Goal: Task Accomplishment & Management: Use online tool/utility

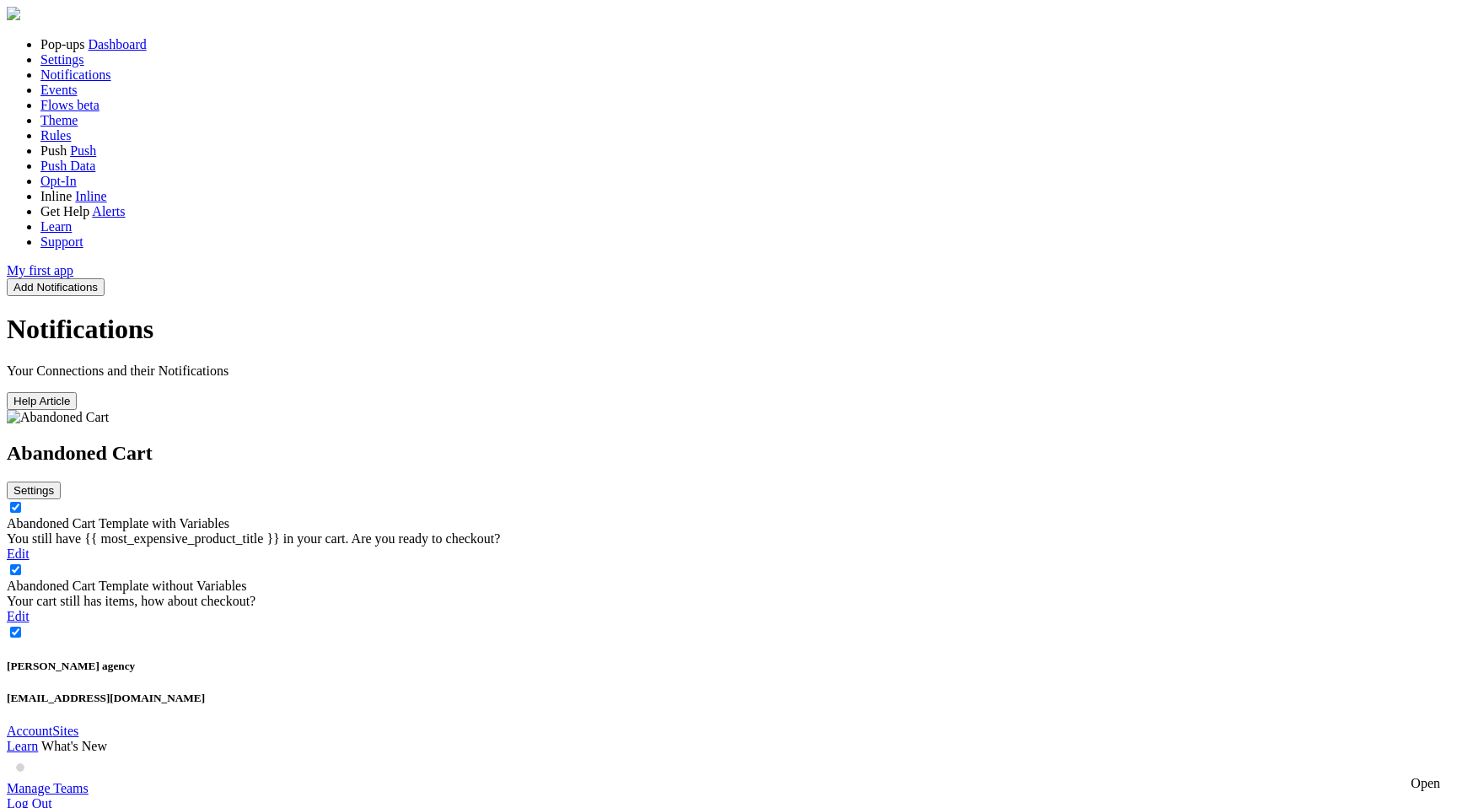
click at [229, 516] on link "Abandoned Cart Template with Variables" at bounding box center [118, 523] width 223 height 14
click at [246, 578] on link "Abandoned Cart Template without Variables" at bounding box center [126, 585] width 239 height 14
click at [229, 516] on link "Abandoned Cart Template with Variables" at bounding box center [118, 523] width 223 height 14
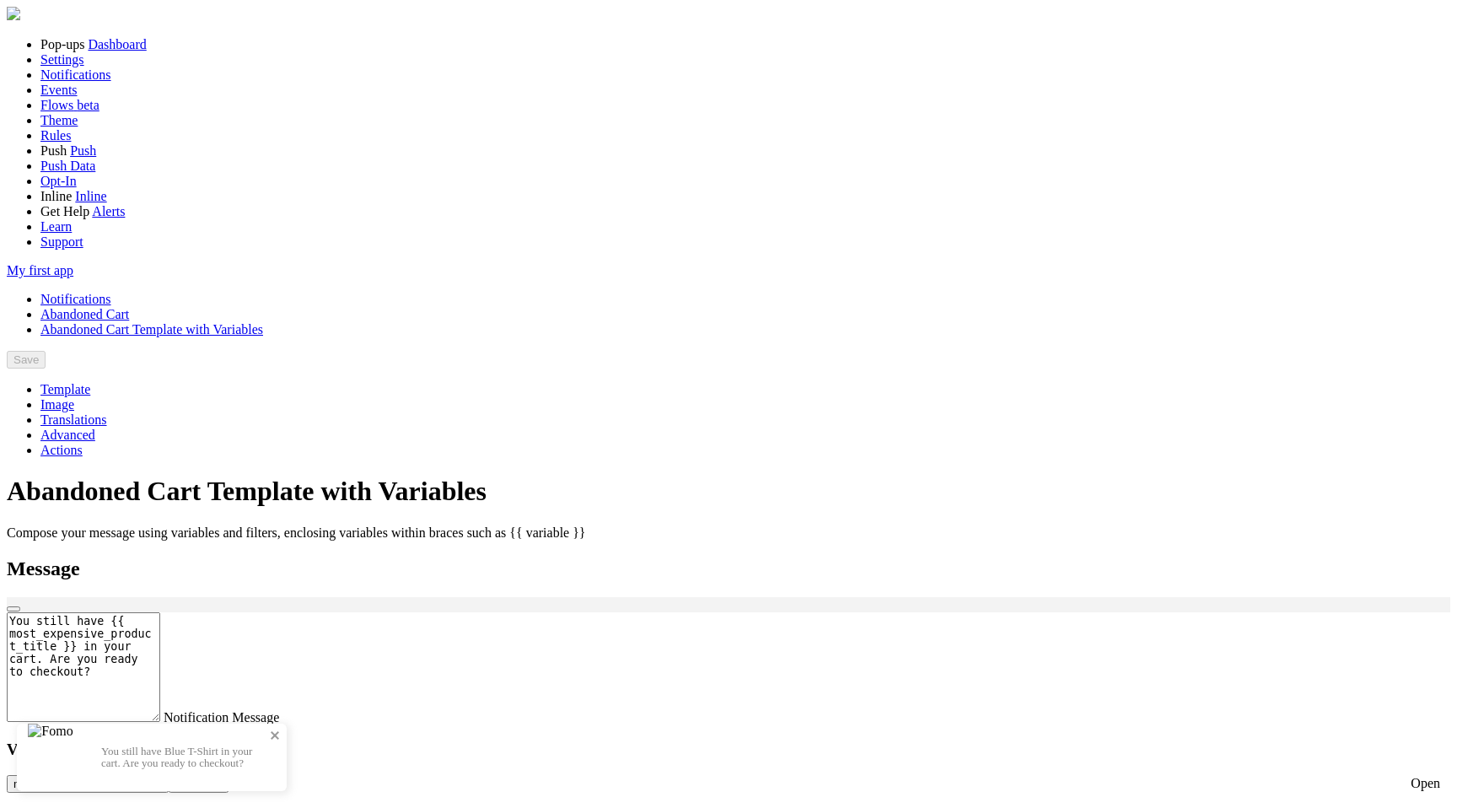
click at [270, 745] on p "You still have Blue T-Shirt in your cart. Are you ready to checkout?" at bounding box center [185, 757] width 169 height 24
drag, startPoint x: 842, startPoint y: 327, endPoint x: 869, endPoint y: 367, distance: 47.9
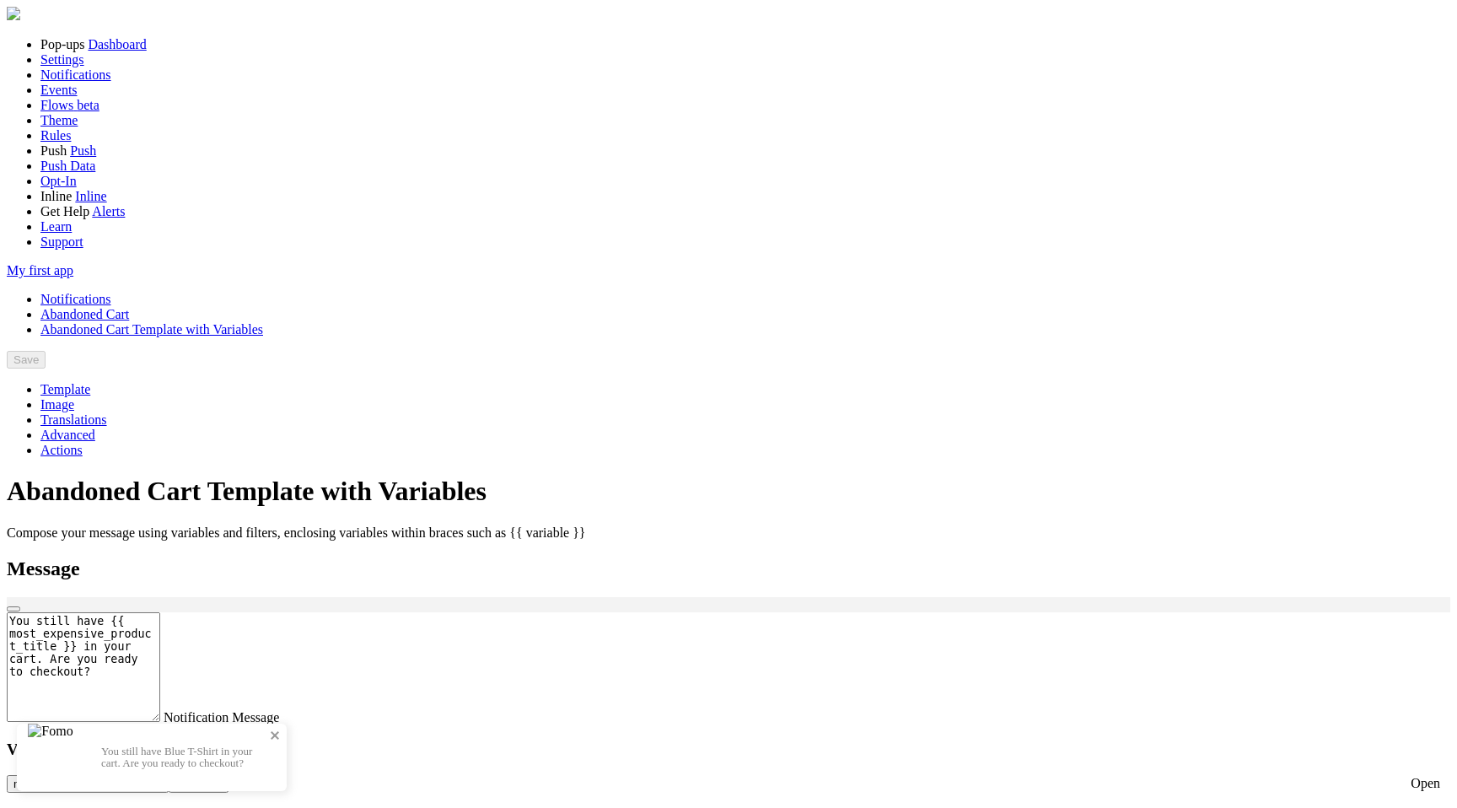
click at [270, 745] on p "You still have Blue T-Shirt in your cart. Are you ready to checkout?" at bounding box center [185, 757] width 169 height 24
click at [1410, 778] on div "Open" at bounding box center [1425, 783] width 30 height 15
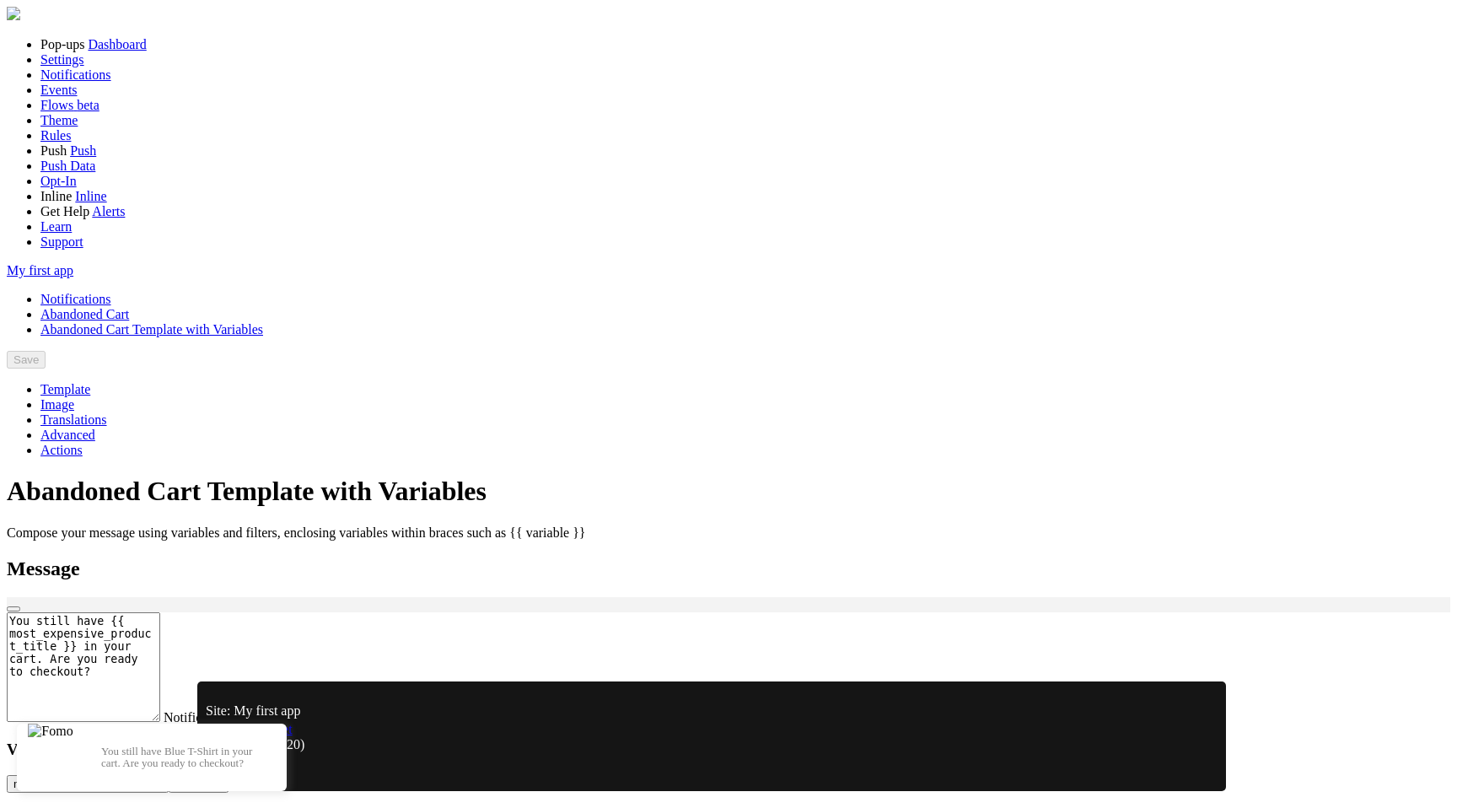
click at [293, 736] on link "Preview Widget" at bounding box center [249, 729] width 87 height 14
click at [427, 752] on div "Create events (20)" at bounding box center [712, 744] width 1012 height 15
click at [293, 736] on link "Preview Widget" at bounding box center [249, 729] width 87 height 14
click at [270, 745] on p "You still have Blue T-Shirt in your cart. Are you ready to checkout?" at bounding box center [185, 757] width 169 height 24
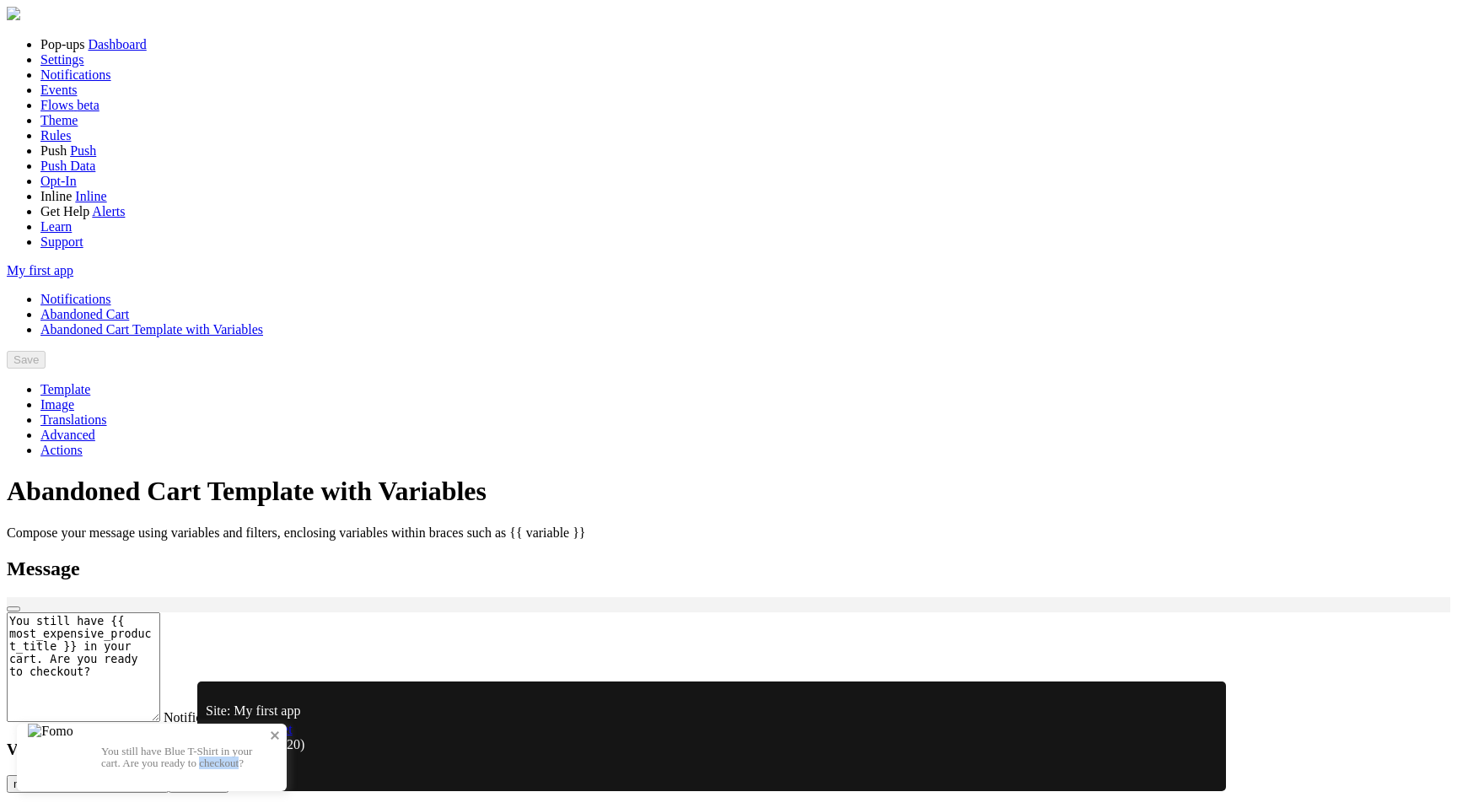
click at [270, 745] on p "You still have Blue T-Shirt in your cart. Are you ready to checkout?" at bounding box center [185, 757] width 169 height 24
click at [513, 766] on div "Create alert" at bounding box center [712, 759] width 1012 height 15
click at [293, 736] on link "Preview Widget" at bounding box center [249, 729] width 87 height 14
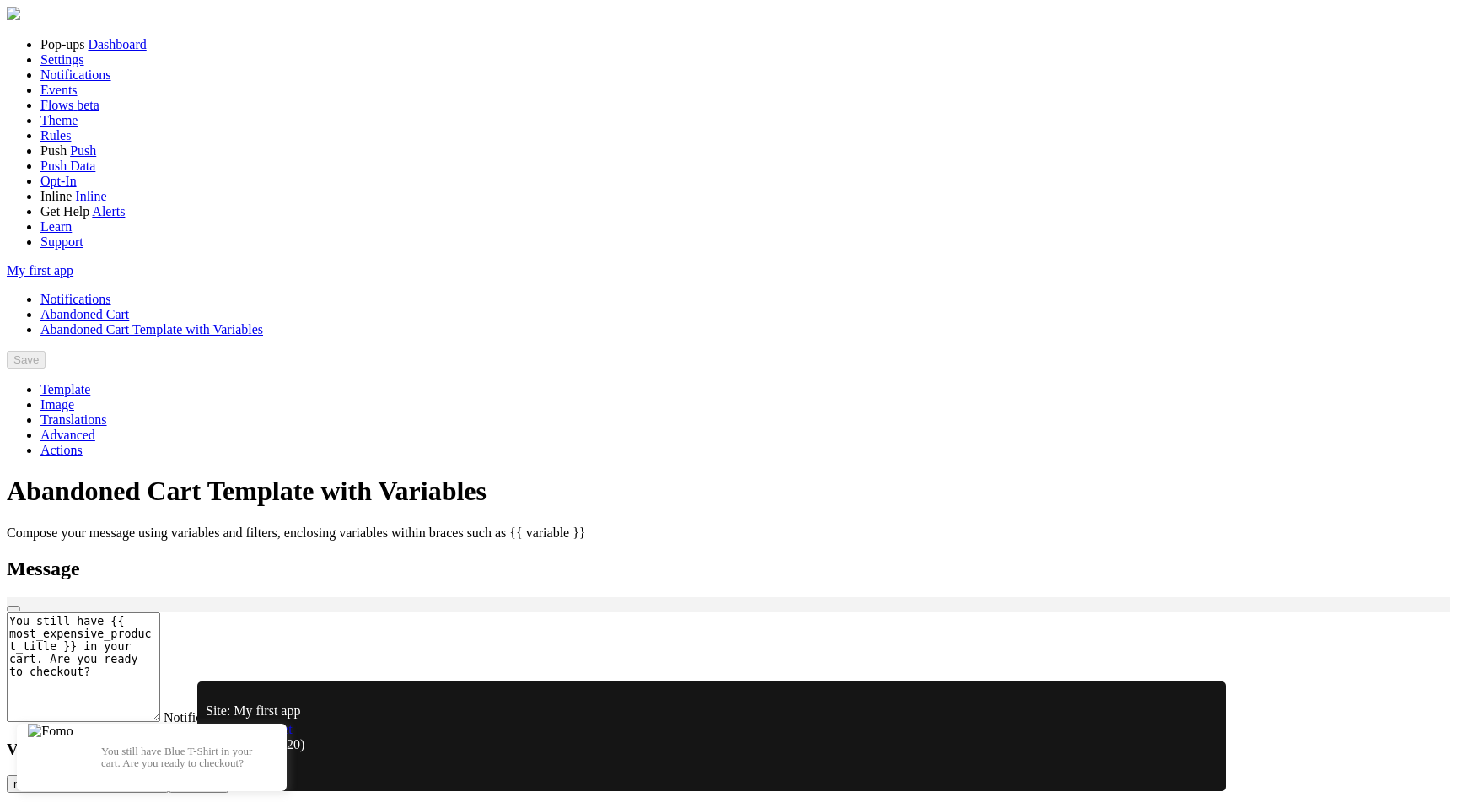
click at [1195, 770] on div "Close" at bounding box center [712, 774] width 1012 height 15
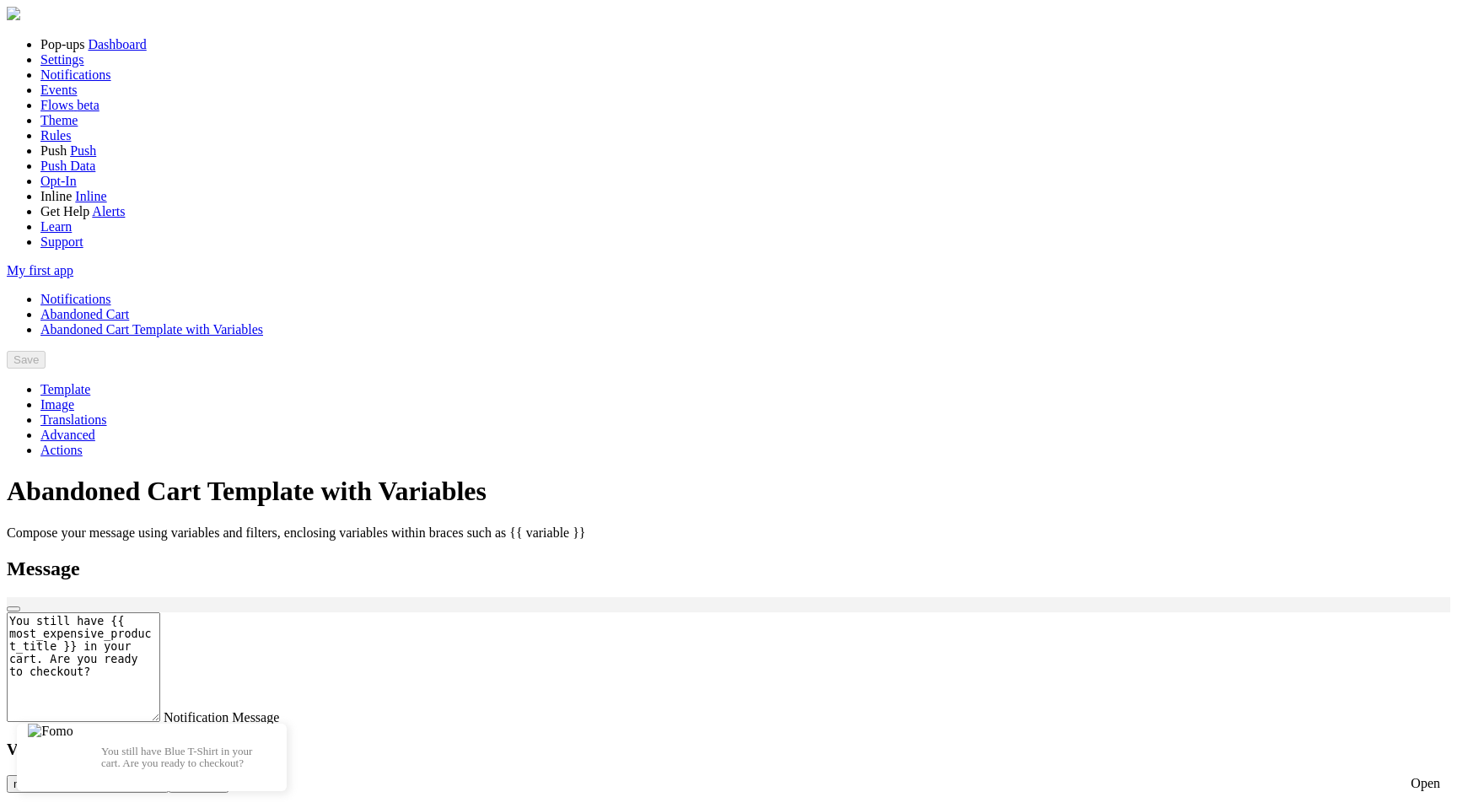
scroll to position [391, 0]
click at [74, 397] on link "Image" at bounding box center [57, 404] width 34 height 14
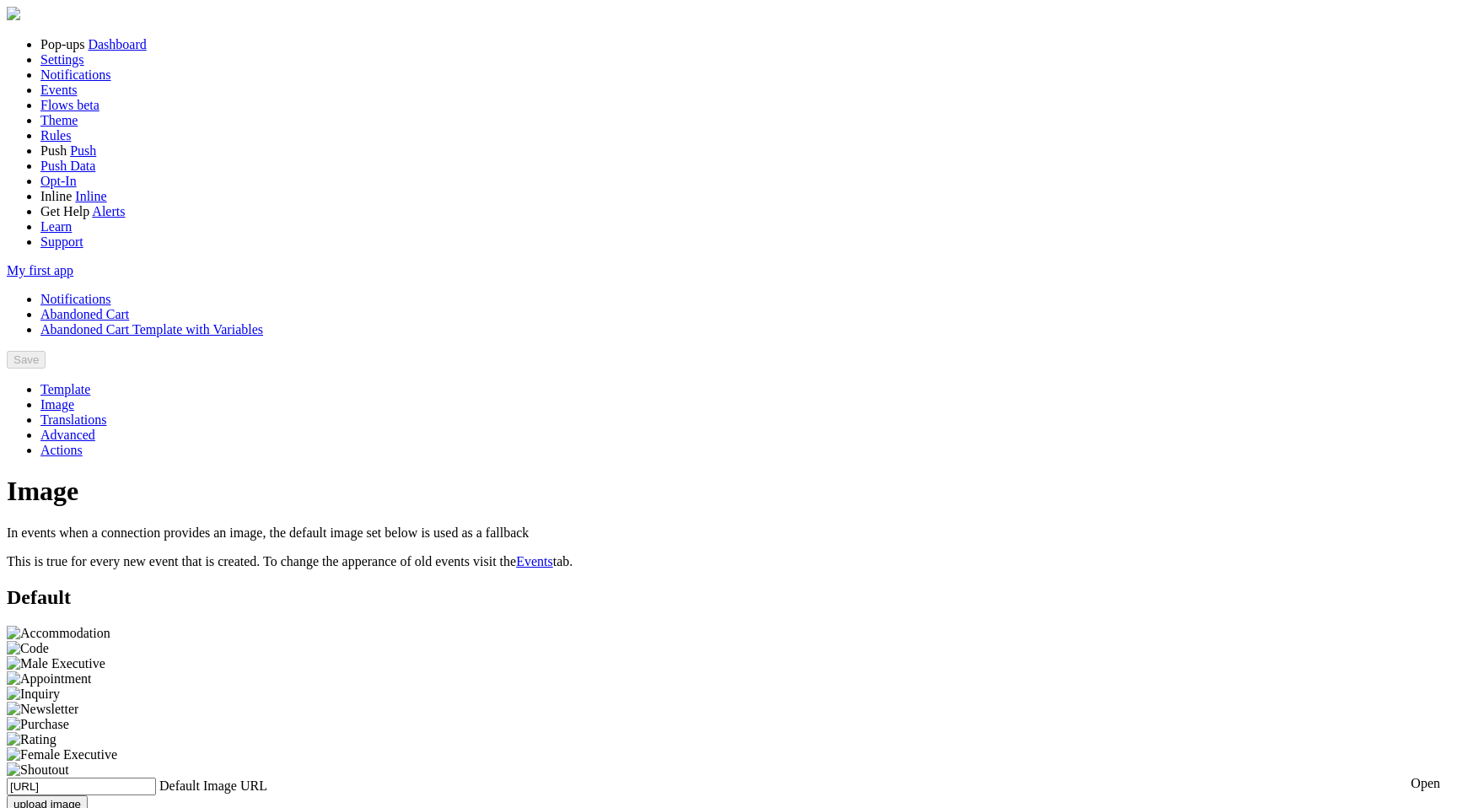
scroll to position [7, 0]
click at [107, 412] on link "Translations" at bounding box center [73, 419] width 67 height 14
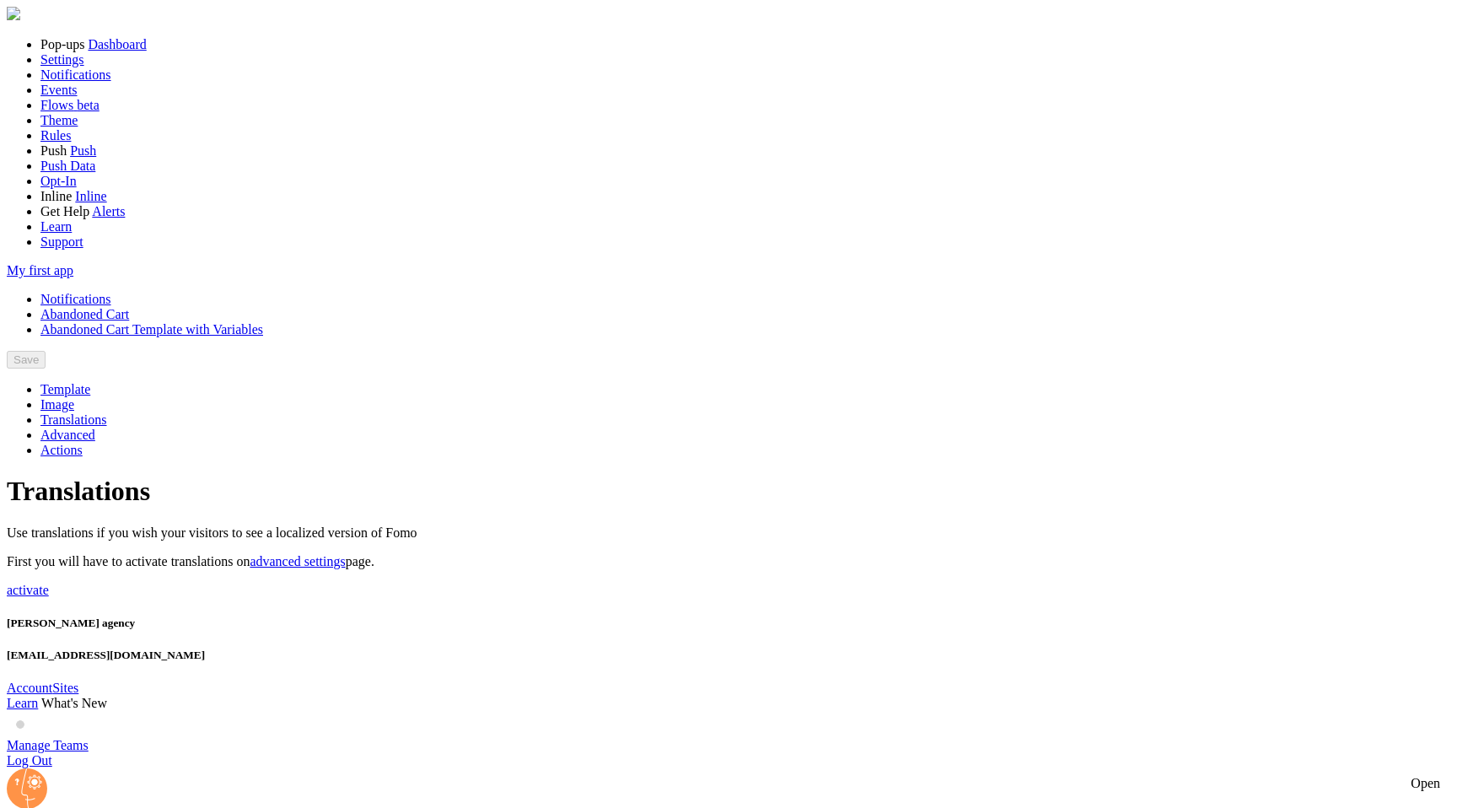
click at [95, 427] on link "Advanced" at bounding box center [67, 434] width 55 height 14
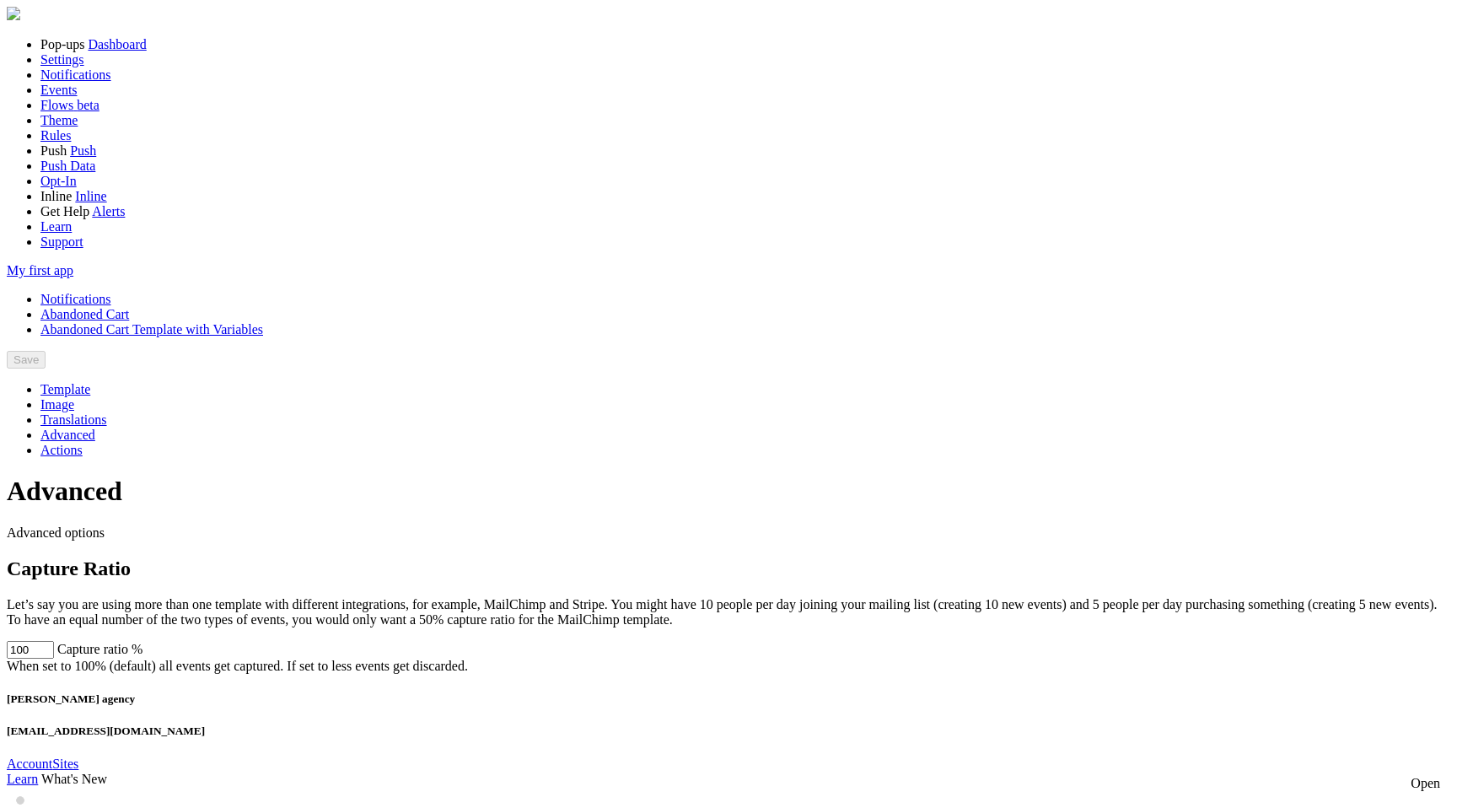
click at [83, 443] on link "Actions" at bounding box center [61, 450] width 42 height 14
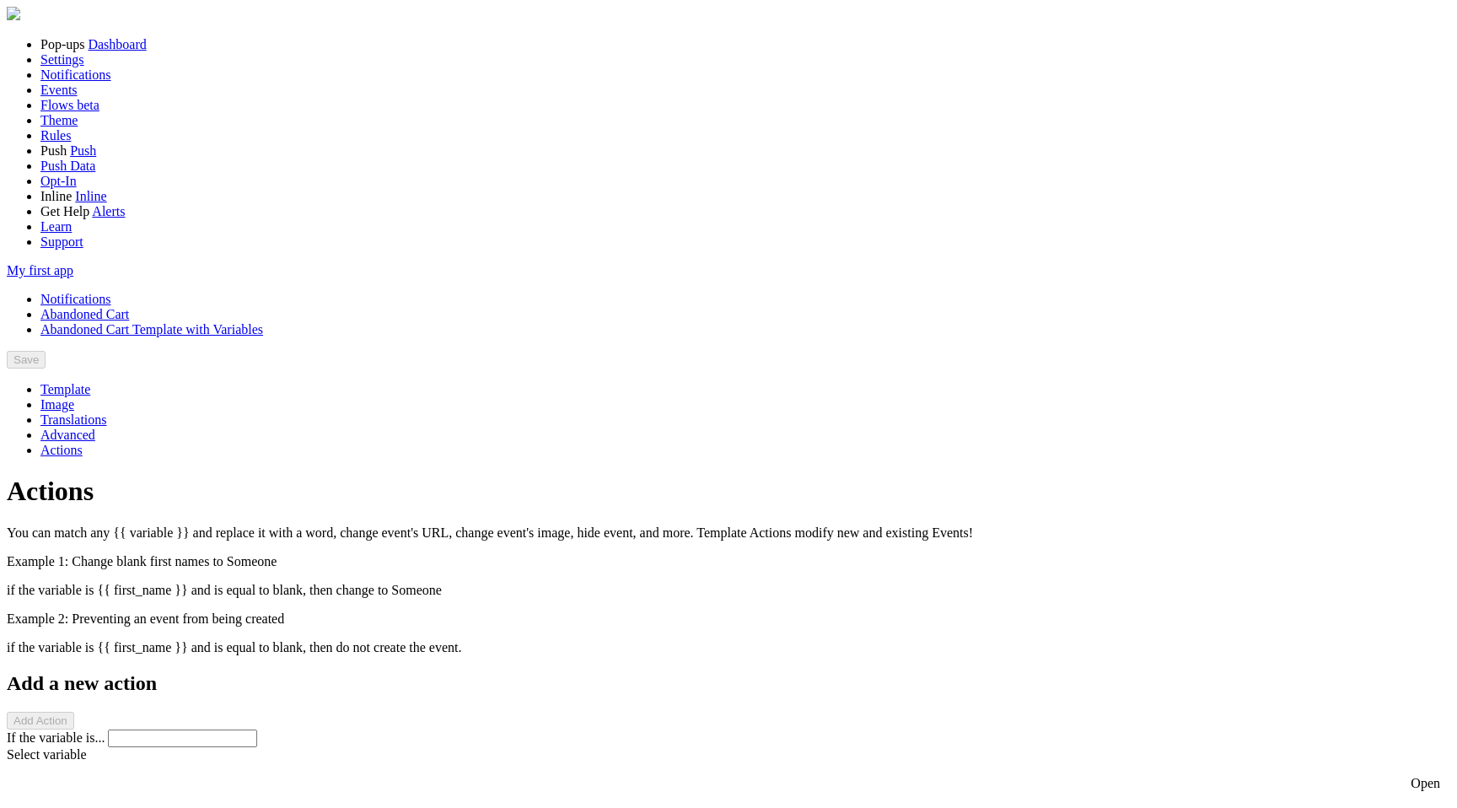
scroll to position [68, 0]
click at [90, 382] on span "Template" at bounding box center [65, 389] width 50 height 14
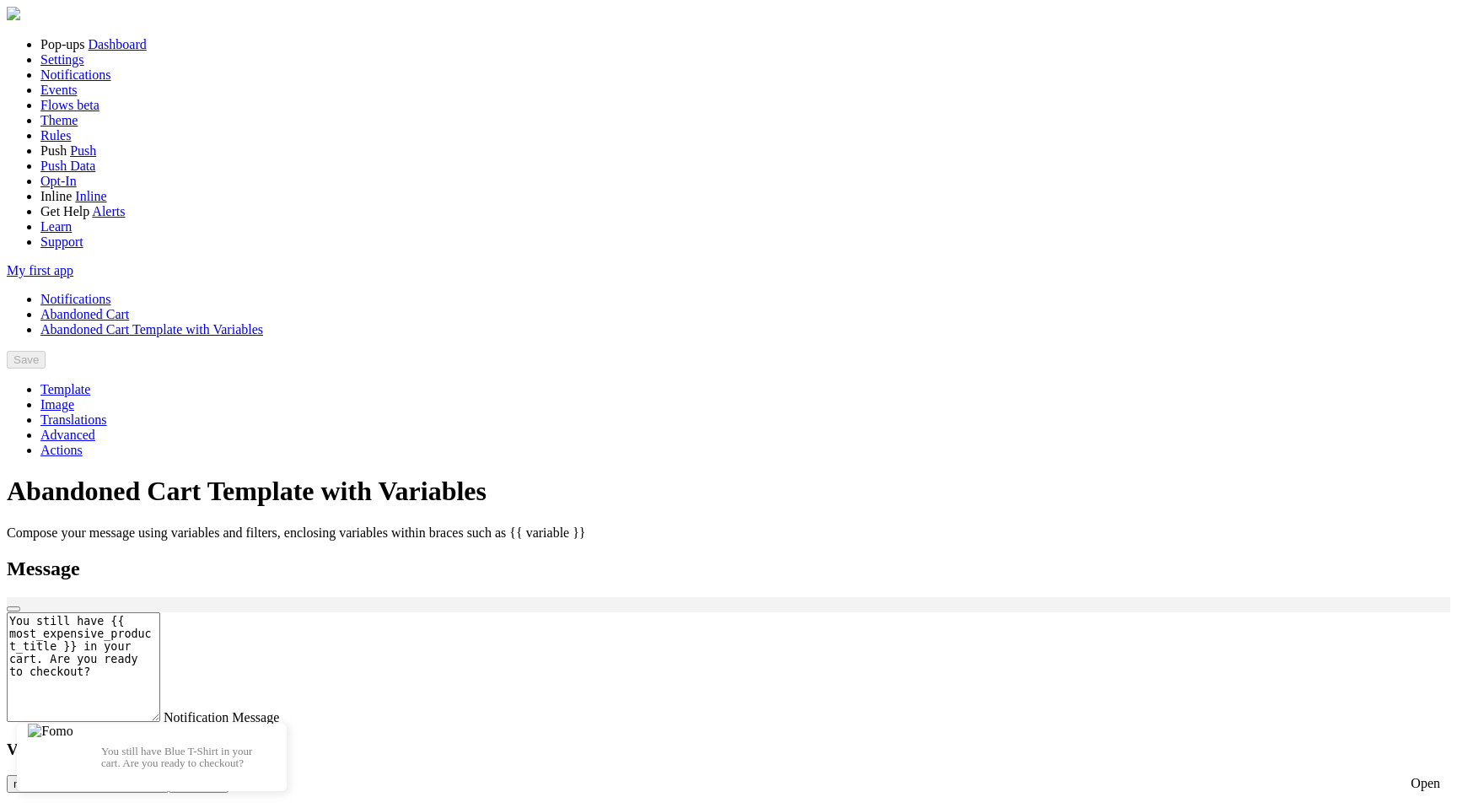
scroll to position [445, 0]
click at [111, 292] on link "Notifications" at bounding box center [75, 299] width 71 height 14
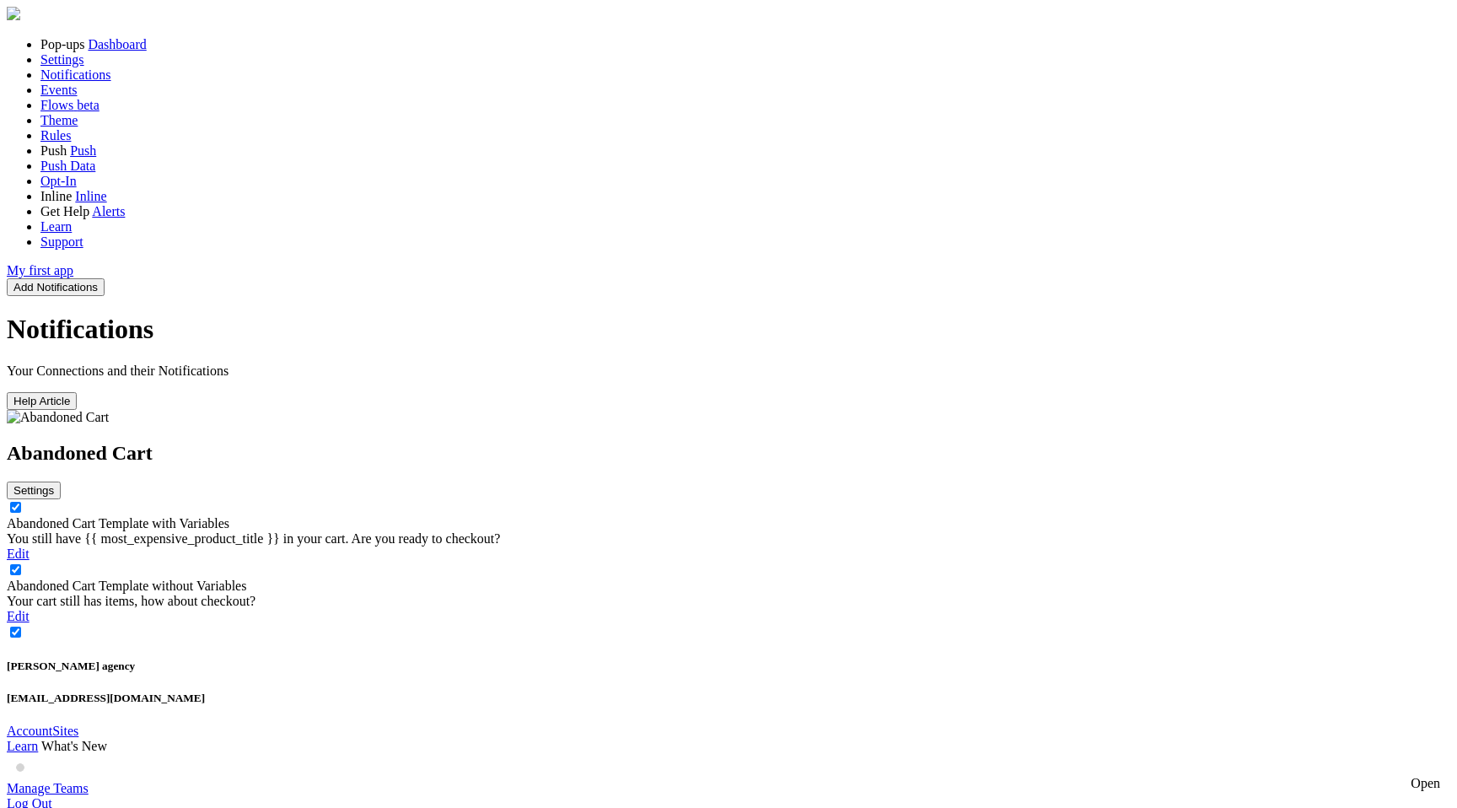
click at [61, 481] on button "Settings" at bounding box center [34, 490] width 54 height 18
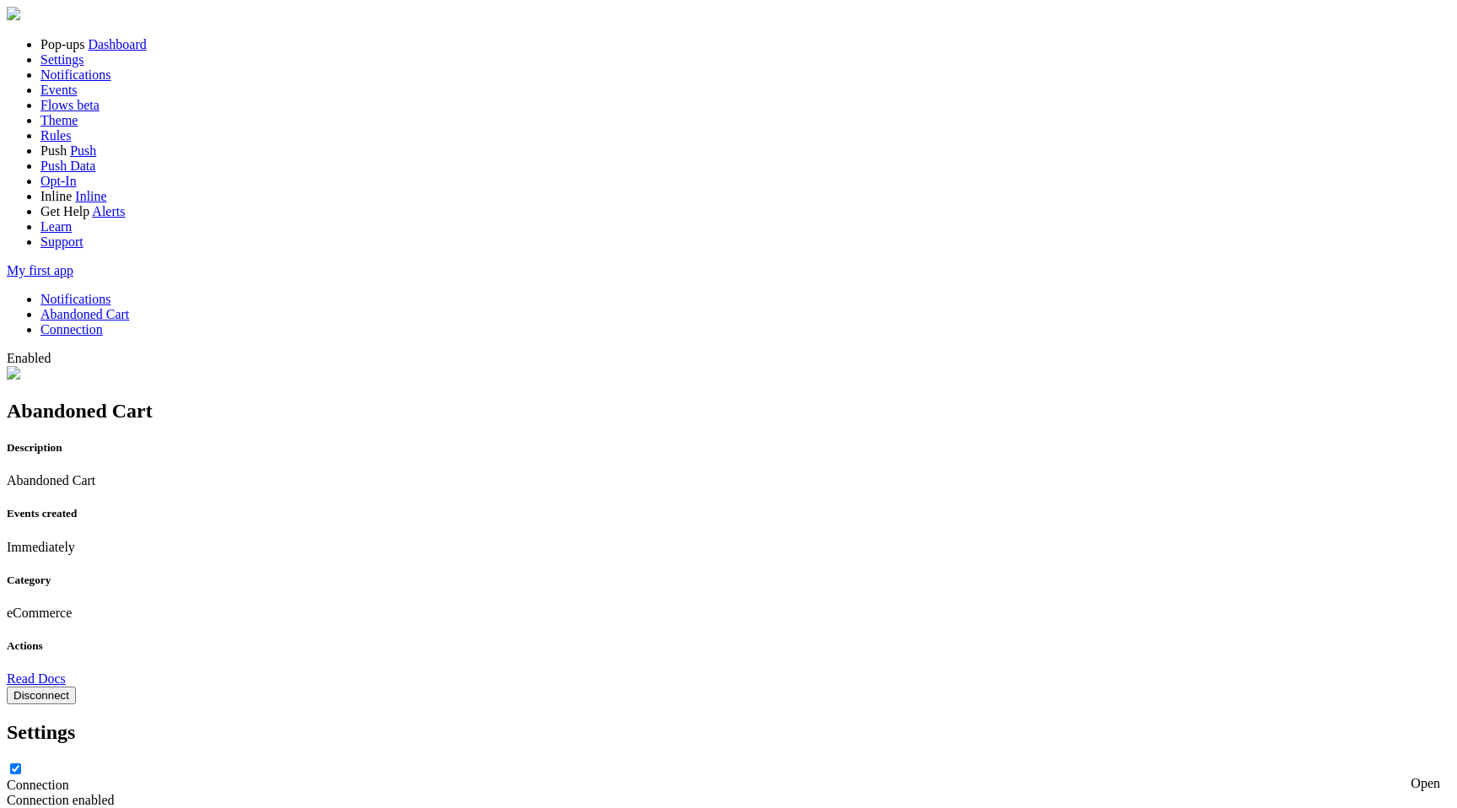
click at [76, 686] on button "Disconnect" at bounding box center [41, 695] width 69 height 18
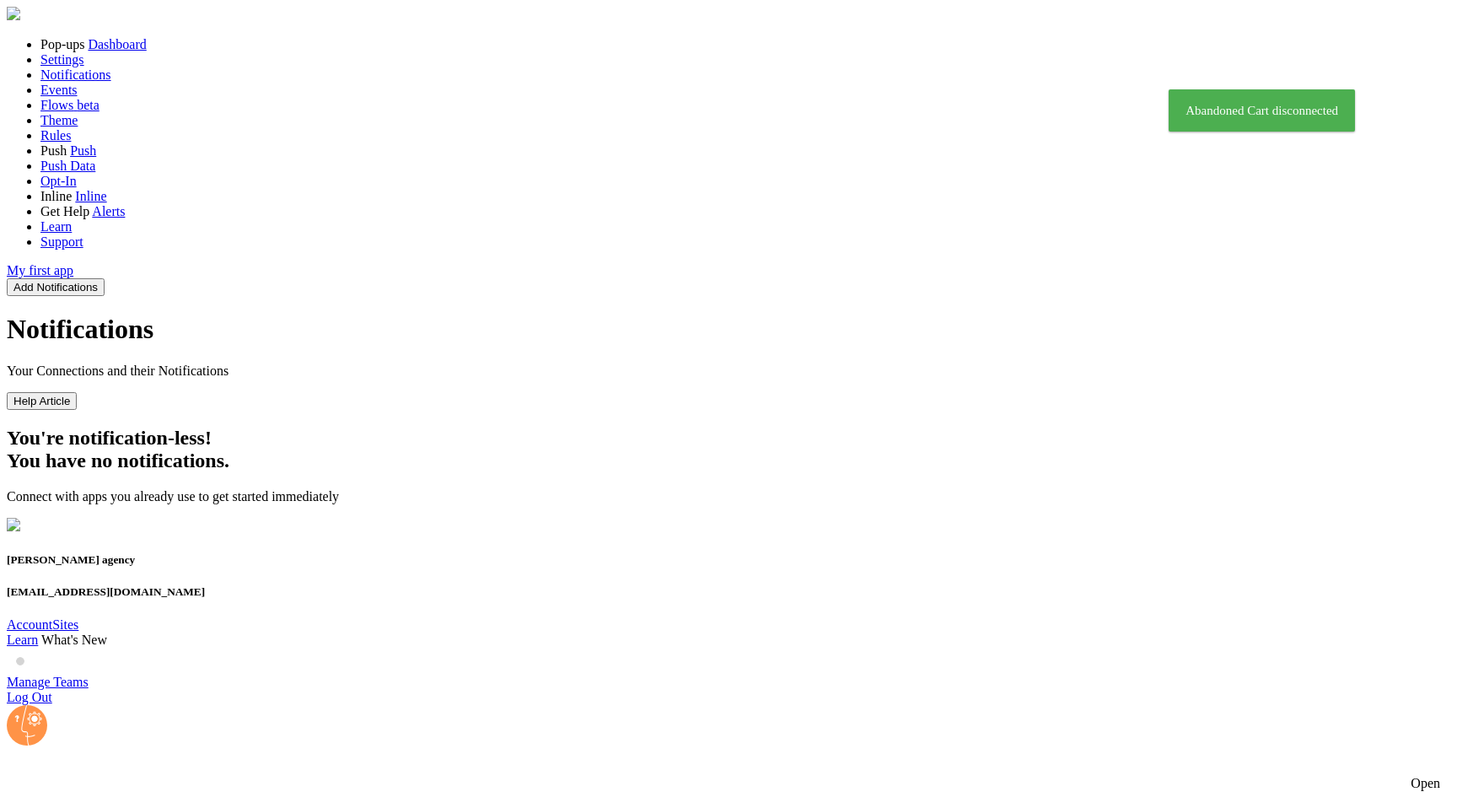
click at [105, 278] on button "Add Notifications" at bounding box center [56, 287] width 98 height 18
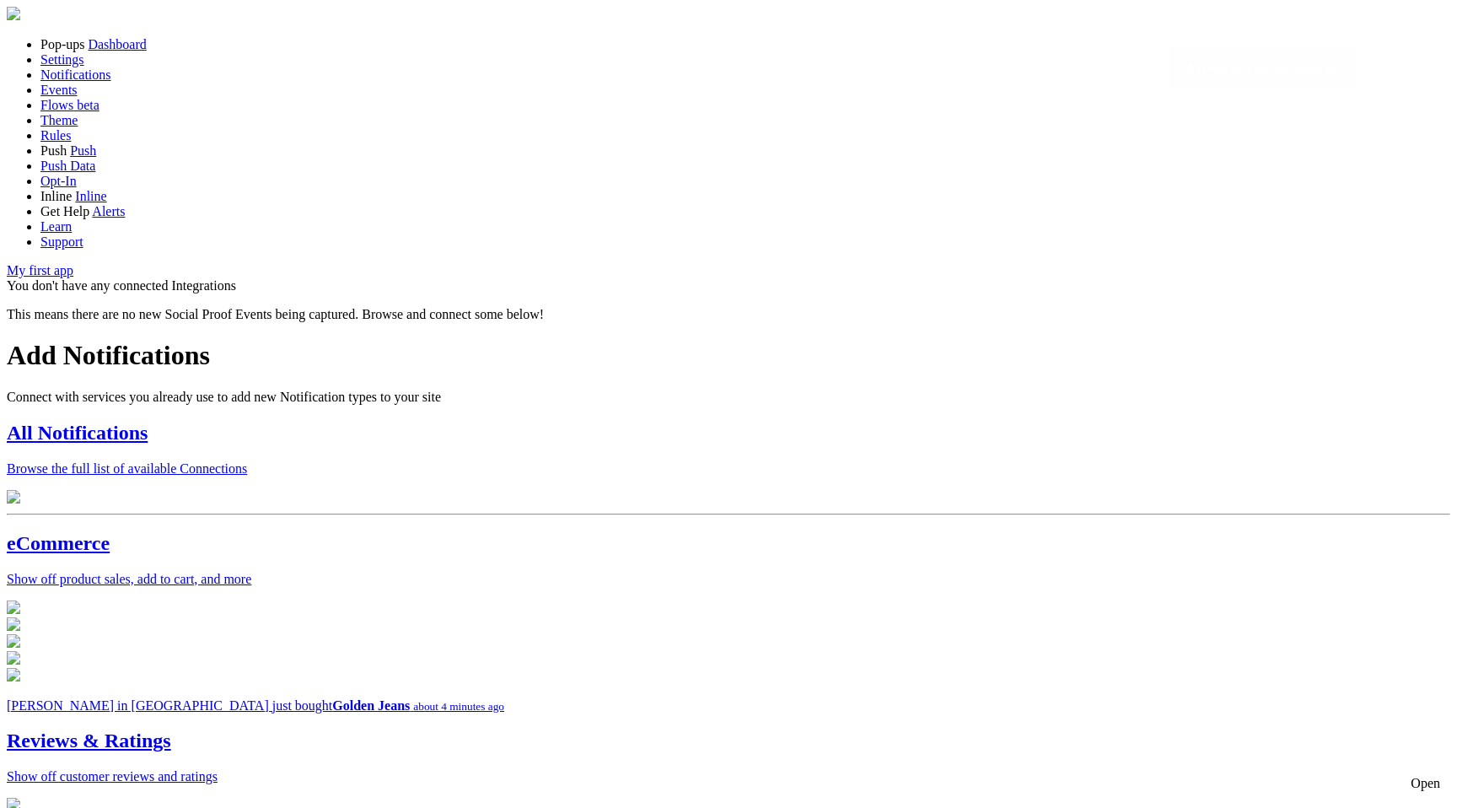
click at [525, 422] on div "All Notifications Browse the full list of available Connections" at bounding box center [728, 449] width 1443 height 55
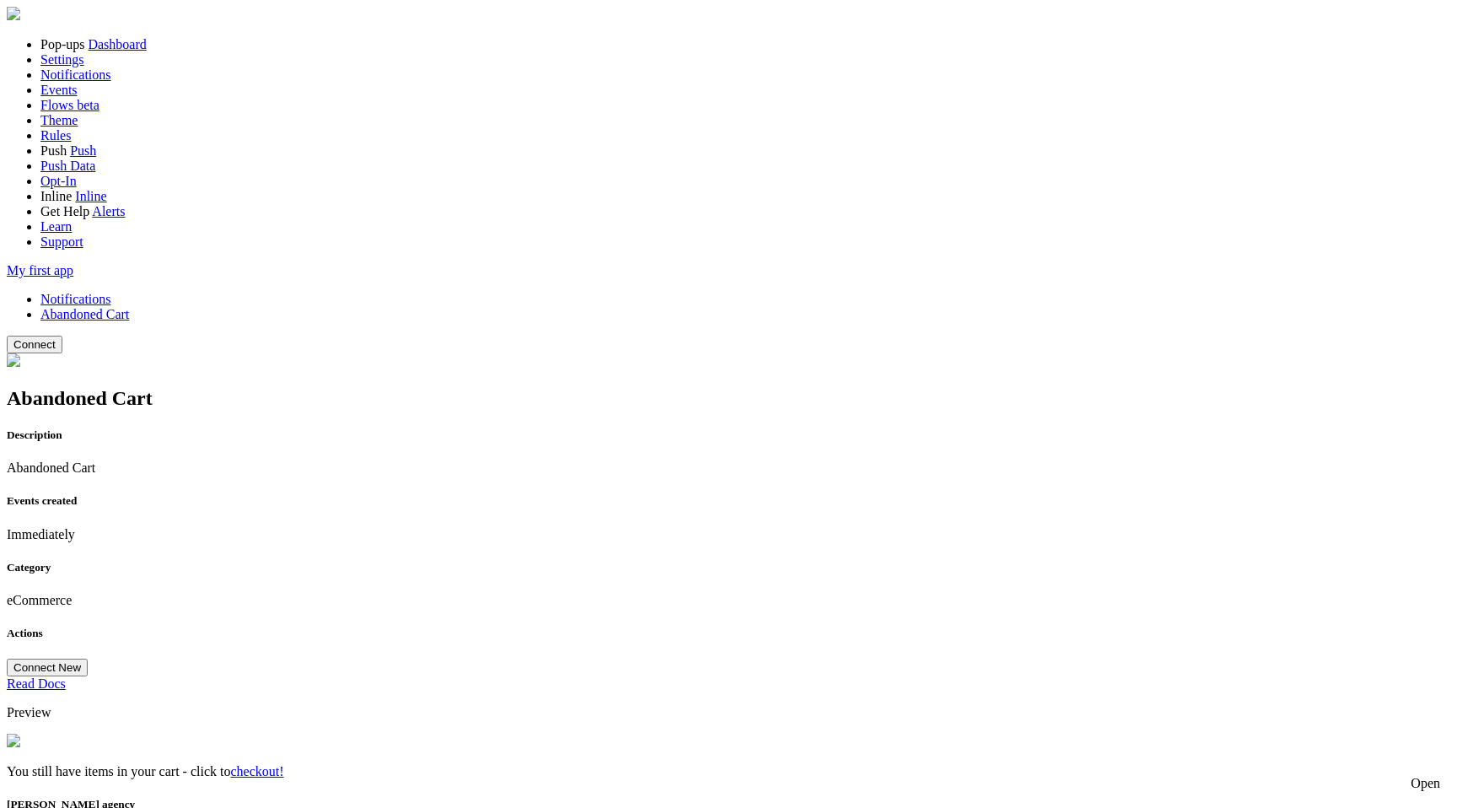
click at [1447, 24] on div at bounding box center [728, 15] width 1443 height 17
click at [62, 336] on button "Connect" at bounding box center [35, 345] width 56 height 18
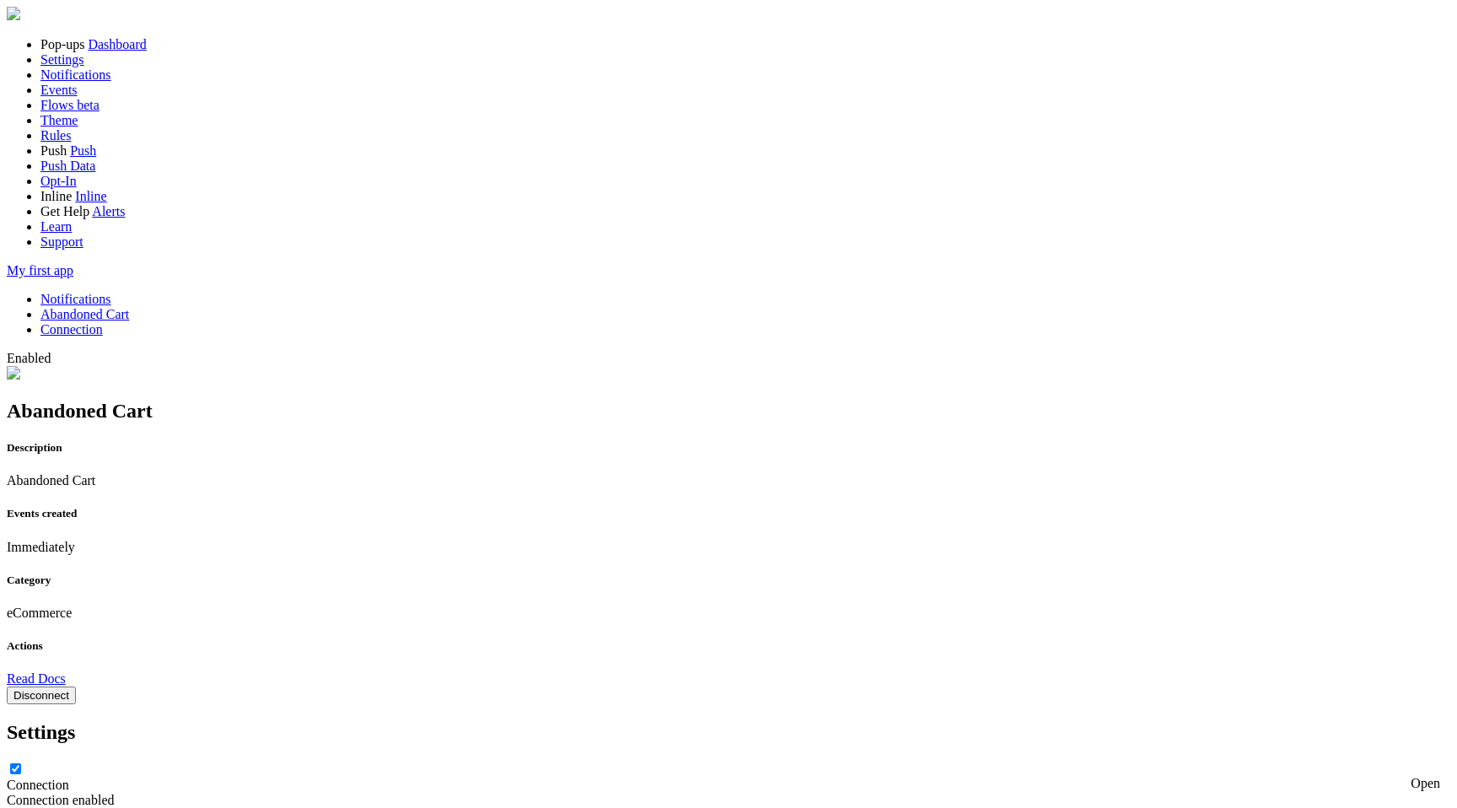
click at [111, 292] on link "Notifications" at bounding box center [75, 299] width 71 height 14
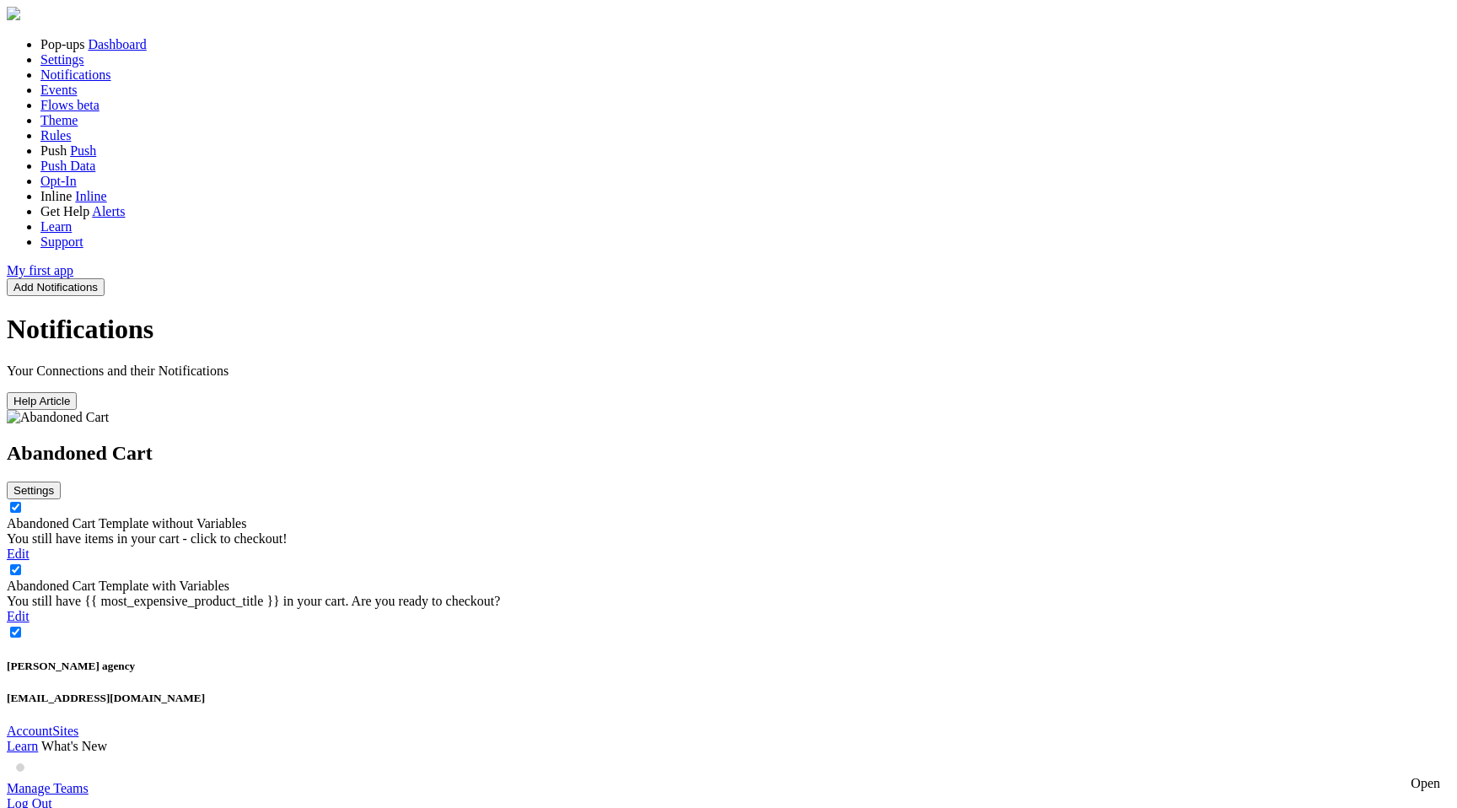
click at [61, 481] on button "Settings" at bounding box center [34, 490] width 54 height 18
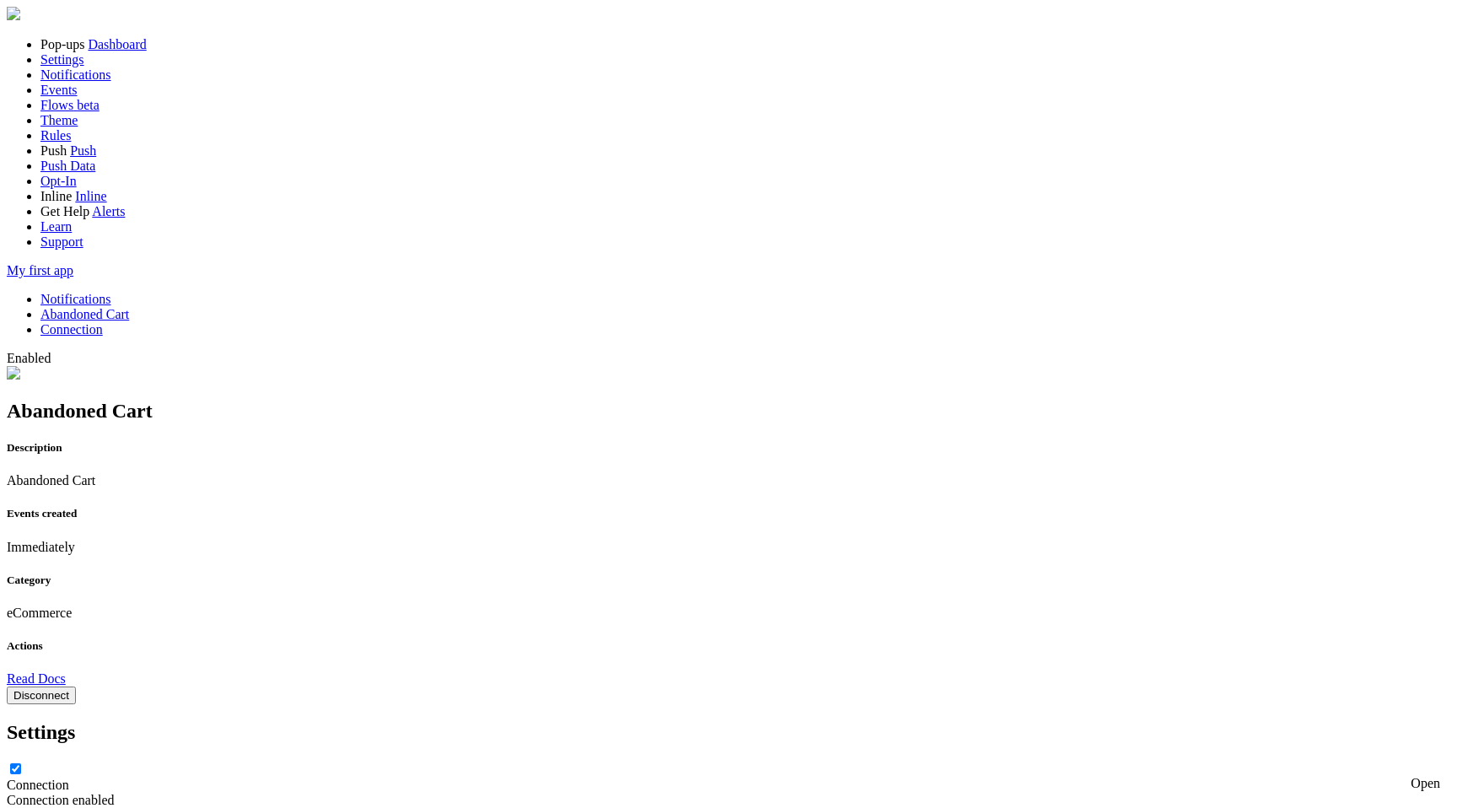
click at [76, 686] on button "Disconnect" at bounding box center [41, 695] width 69 height 18
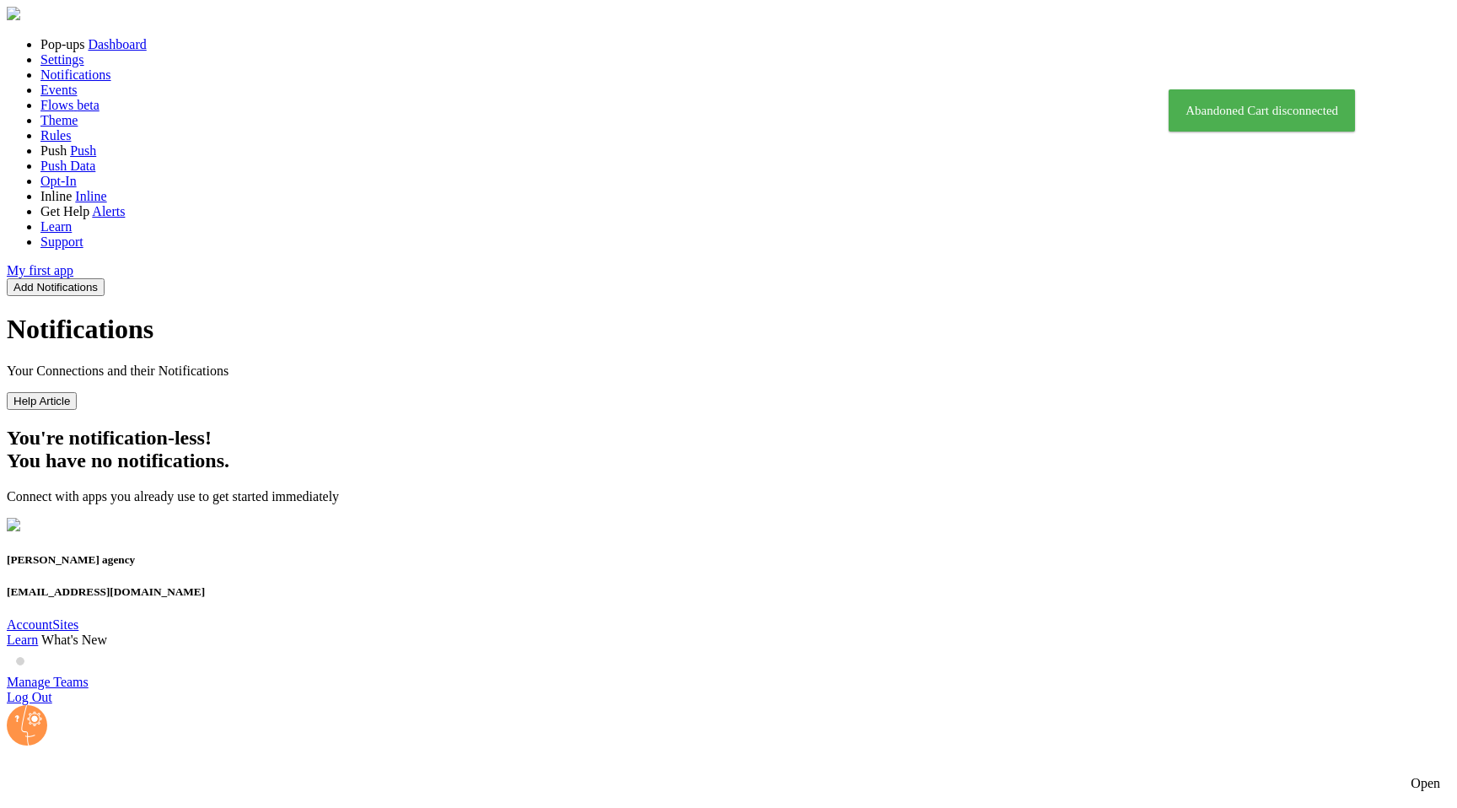
click at [105, 278] on button "Add Notifications" at bounding box center [56, 287] width 98 height 18
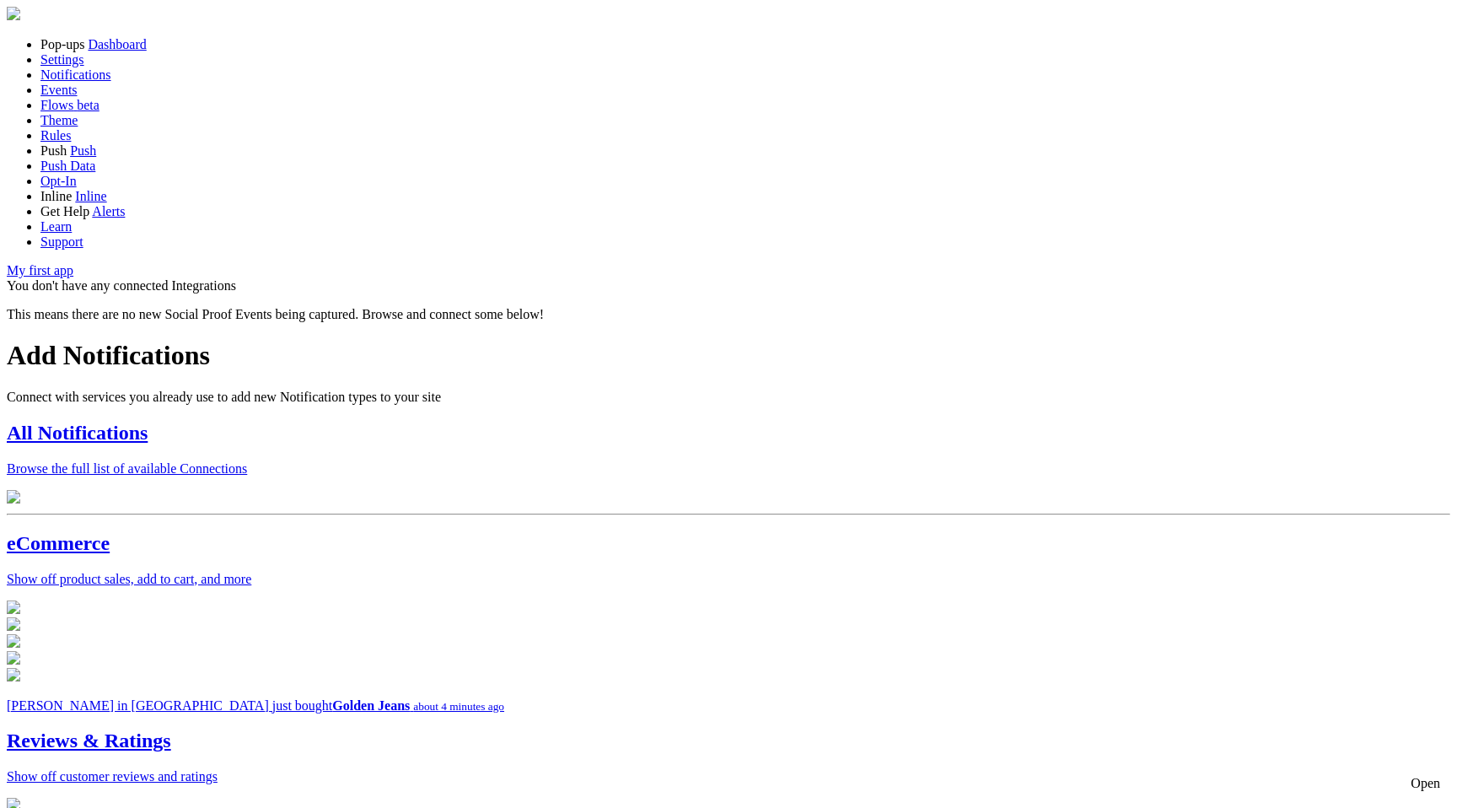
click at [481, 422] on h2 "All Notifications" at bounding box center [728, 433] width 1443 height 23
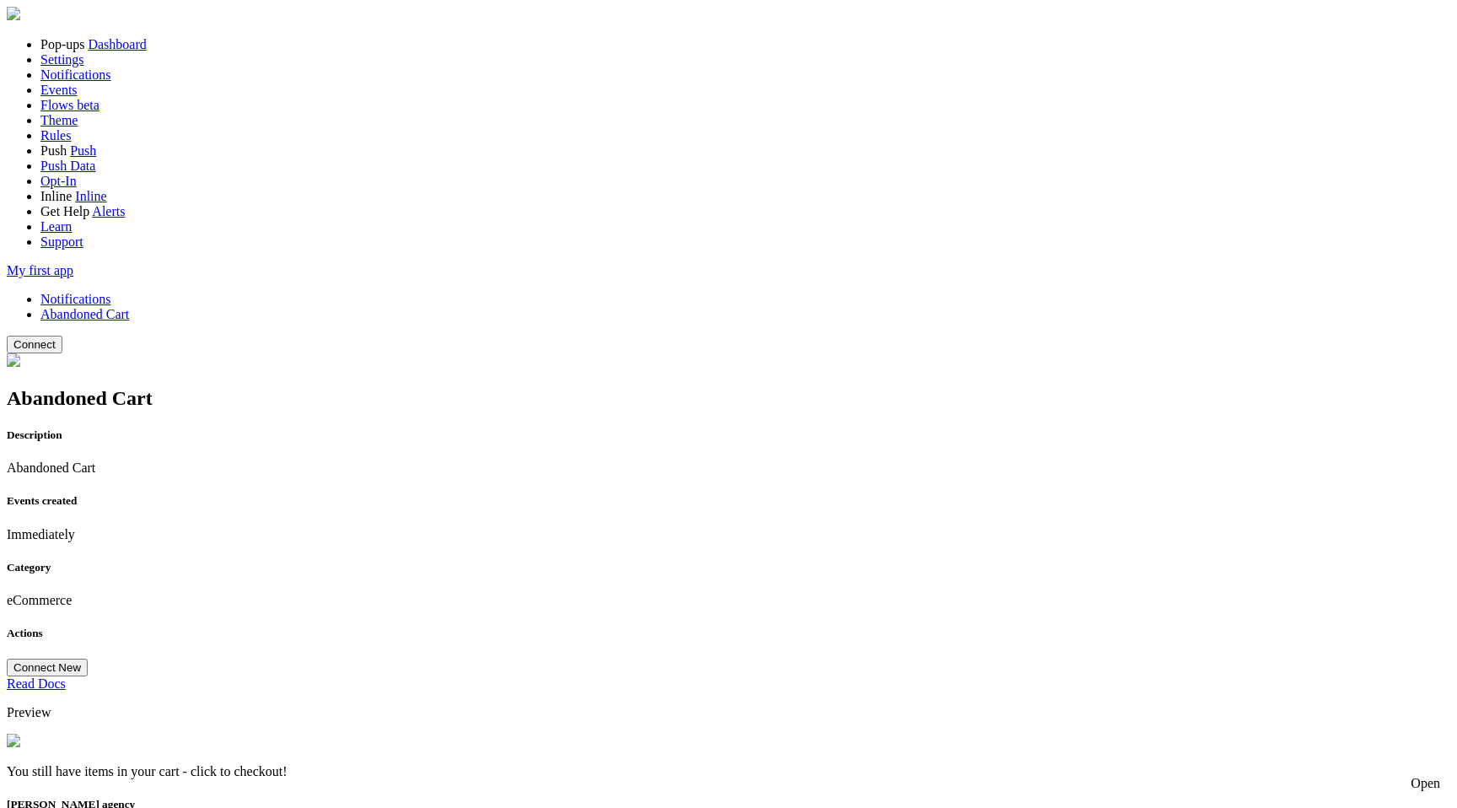
click at [62, 336] on button "Connect" at bounding box center [35, 345] width 56 height 18
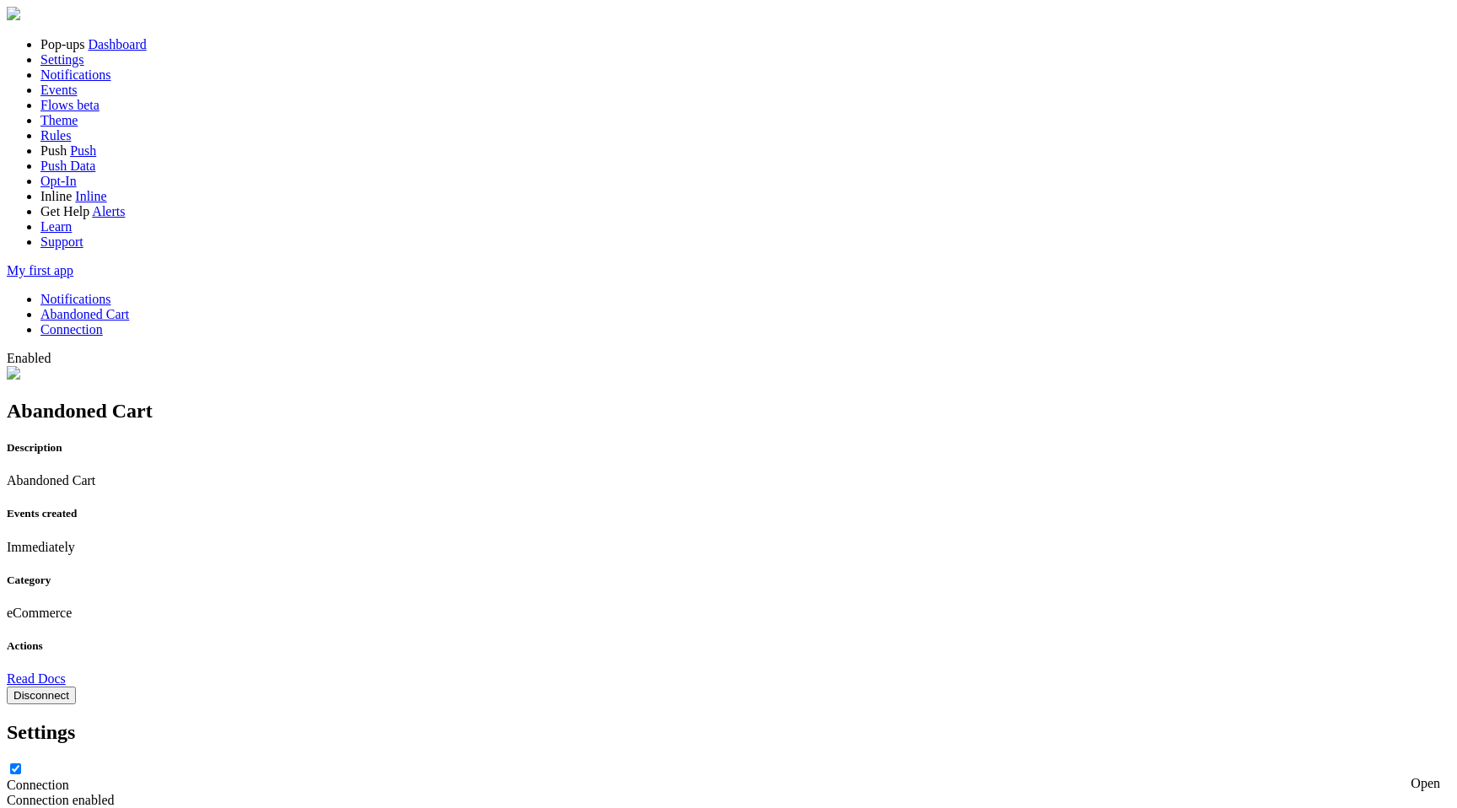
click at [594, 9] on div at bounding box center [728, 15] width 1443 height 17
click at [111, 292] on link "Notifications" at bounding box center [75, 299] width 71 height 14
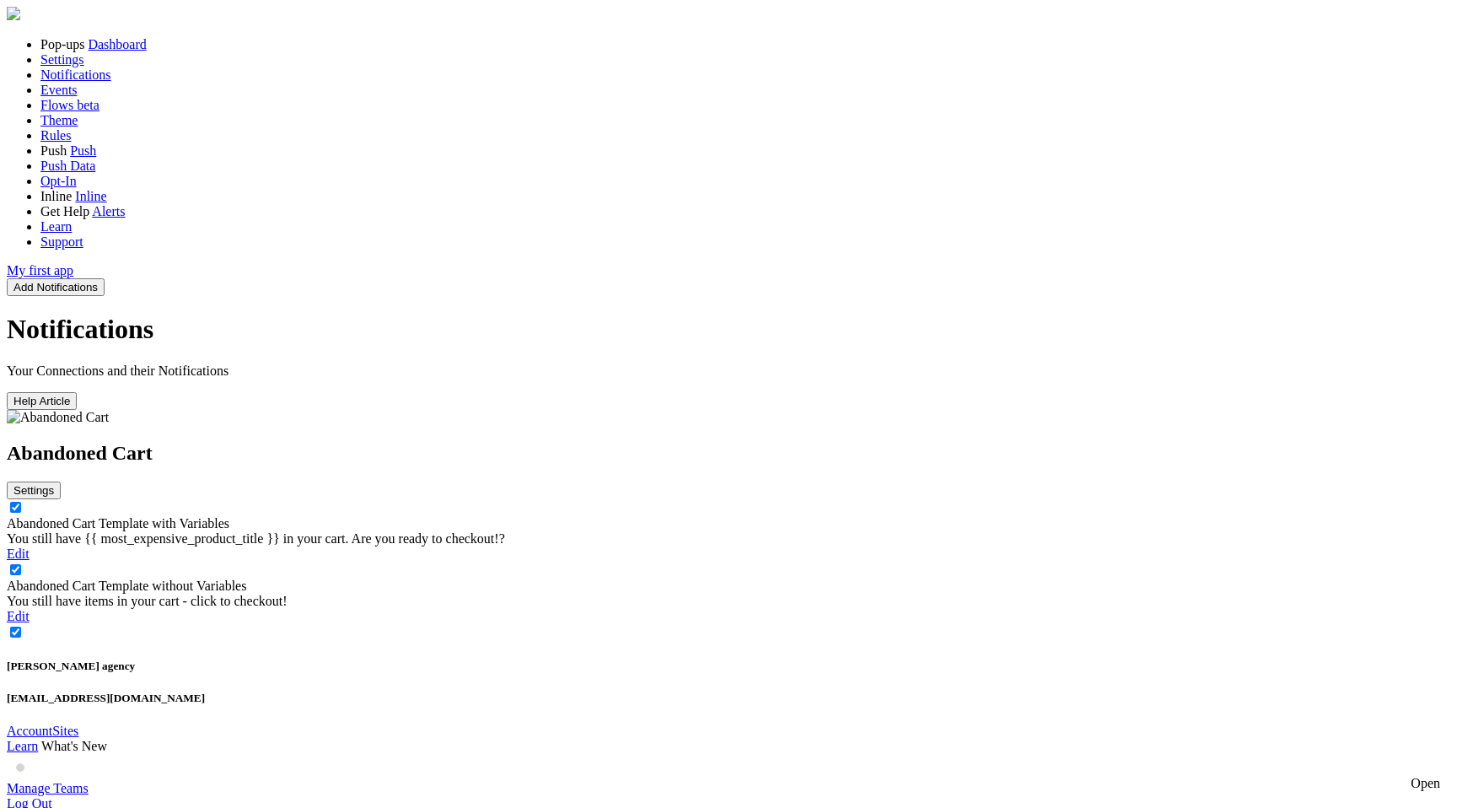
click at [760, 531] on div "You still have {{ most_expensive_product_title }} in your cart. Are you ready t…" at bounding box center [728, 538] width 1443 height 15
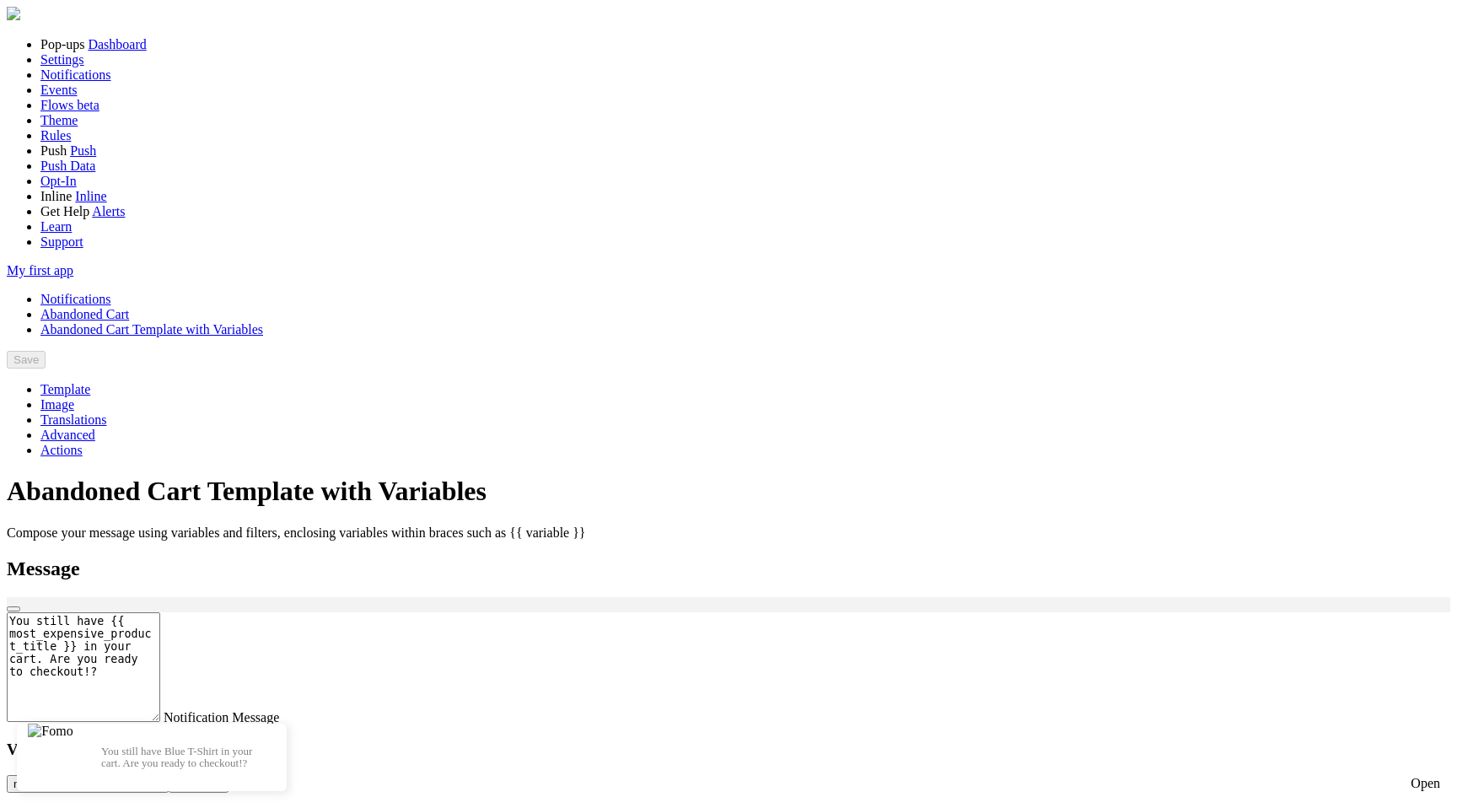
click at [160, 612] on textarea "You still have {{ most_expensive_product_title }} in your cart. Are you ready t…" at bounding box center [83, 667] width 153 height 110
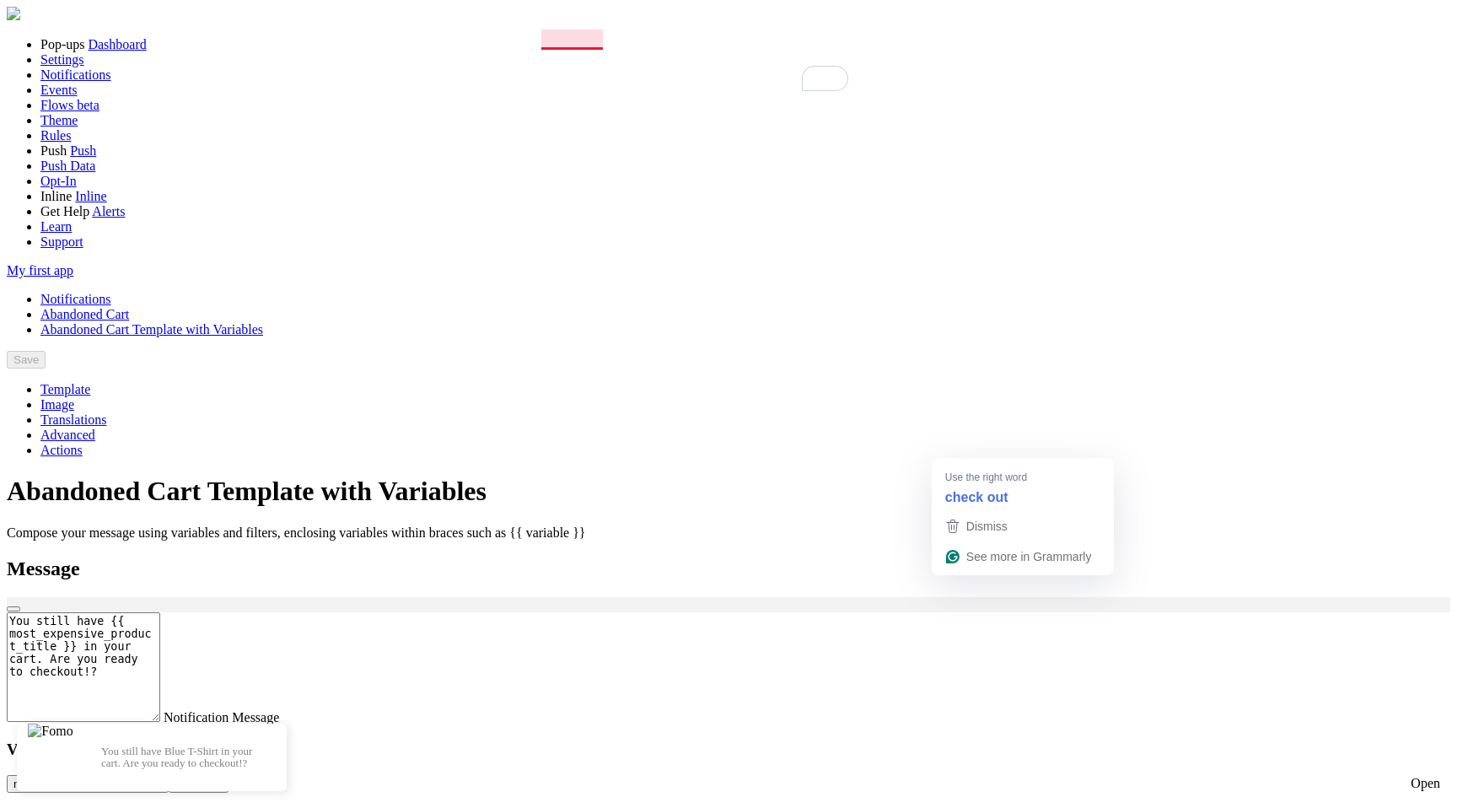
click at [160, 612] on textarea "You still have {{ most_expensive_product_title }} in your cart. Are you ready t…" at bounding box center [83, 667] width 153 height 110
click at [83, 443] on span "Actions" at bounding box center [61, 450] width 42 height 14
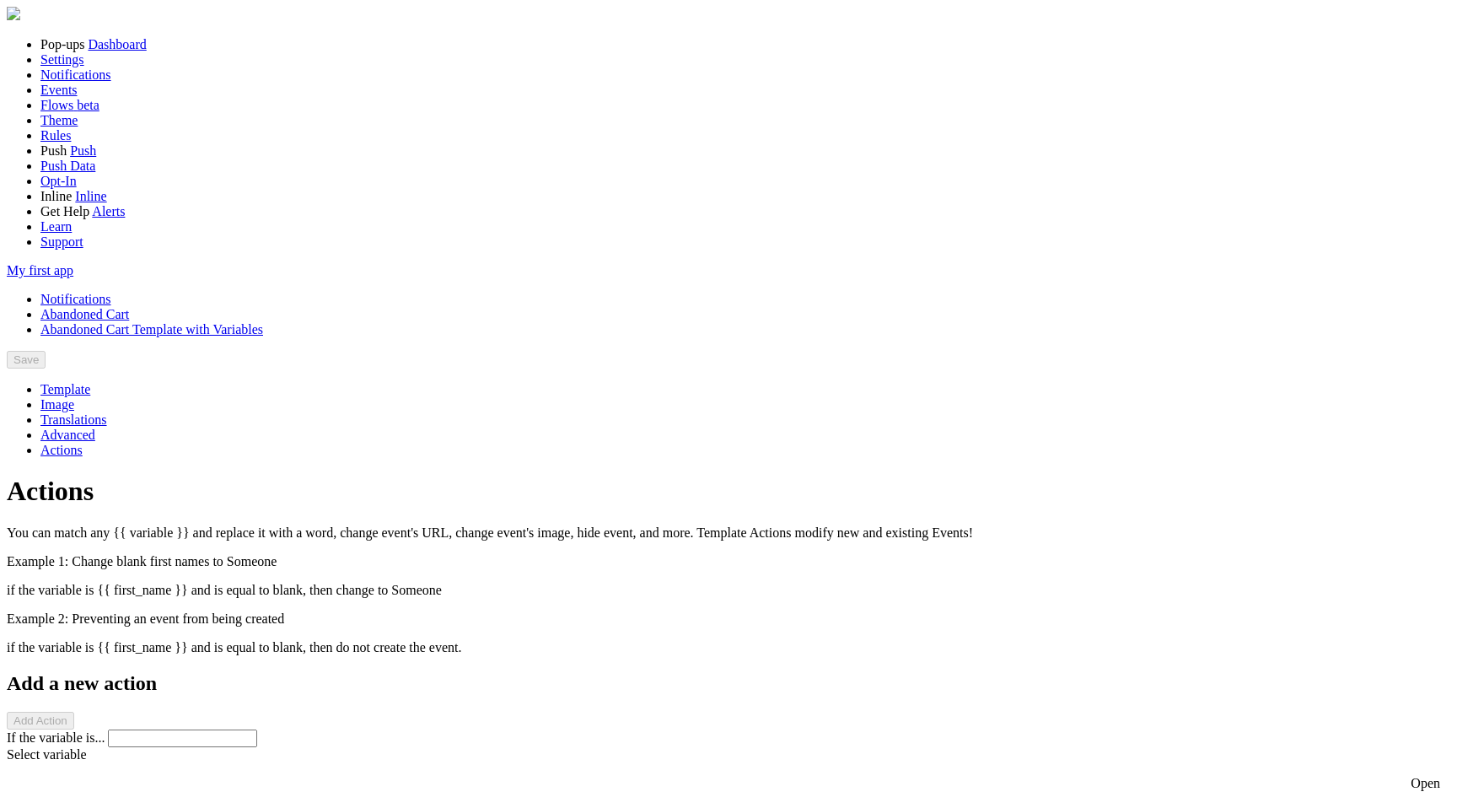
click at [83, 443] on span "Actions" at bounding box center [61, 450] width 42 height 14
click at [83, 443] on link "Actions" at bounding box center [61, 450] width 42 height 14
click at [90, 382] on link "Template" at bounding box center [65, 389] width 50 height 14
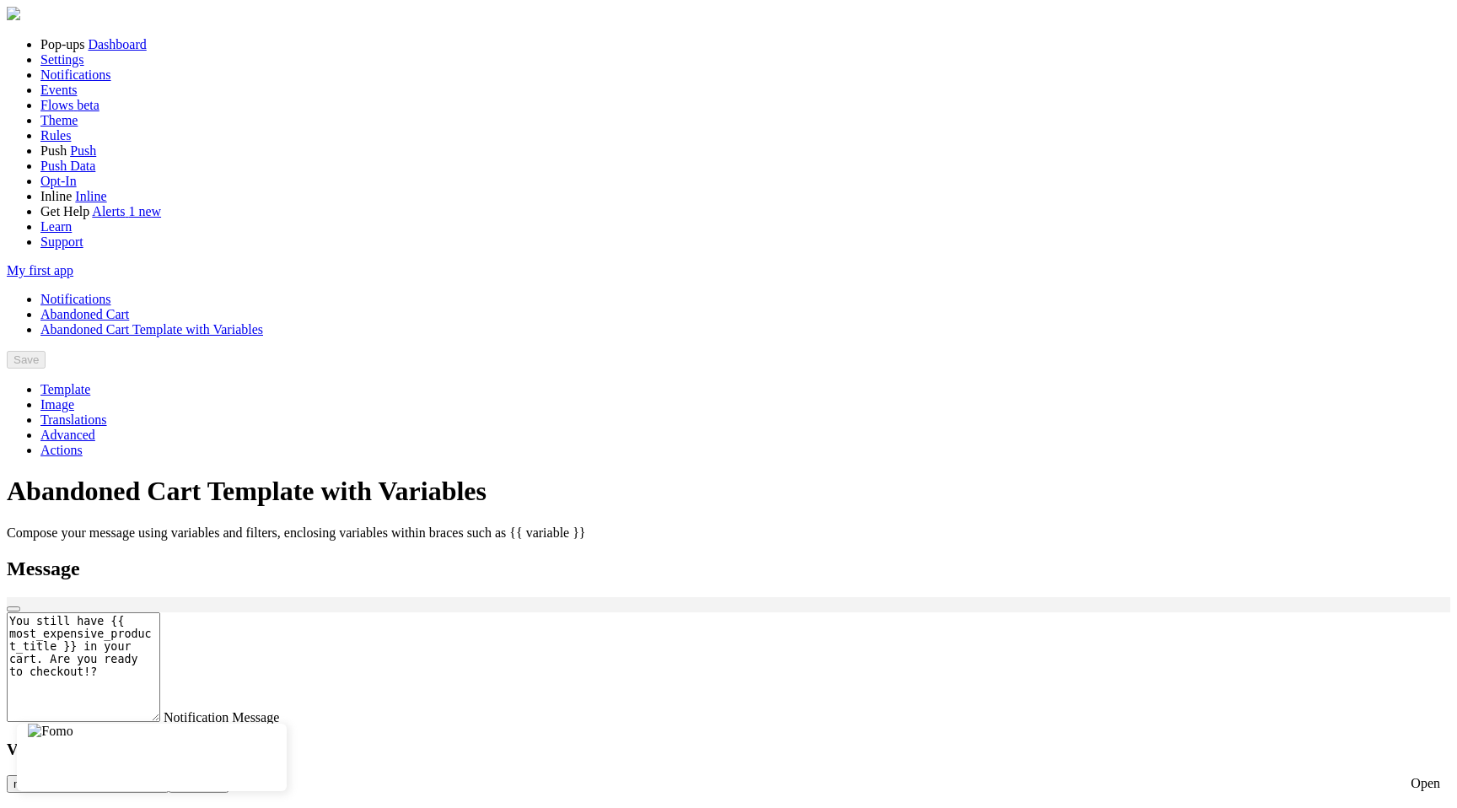
click at [111, 292] on link "Notifications" at bounding box center [75, 299] width 71 height 14
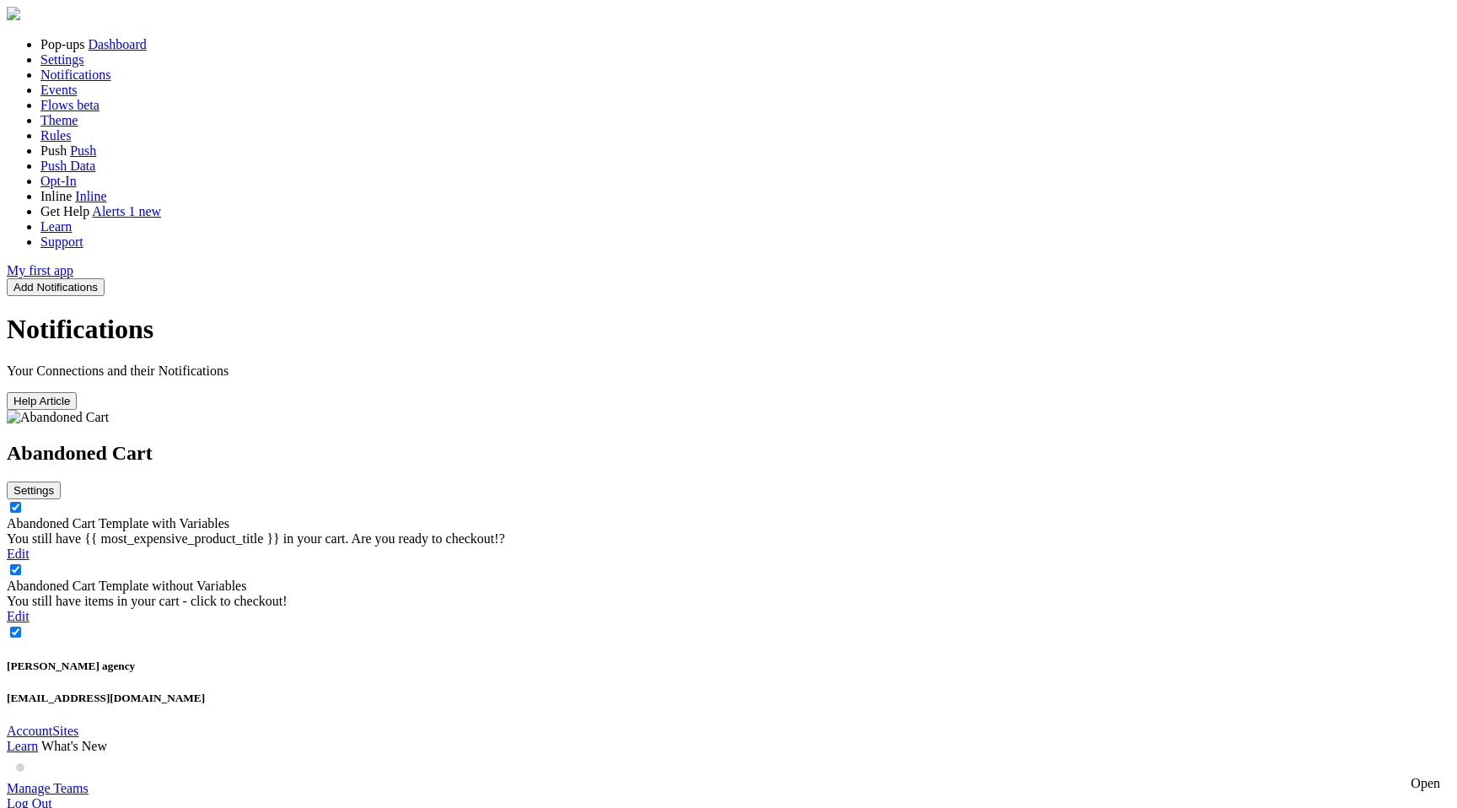
click at [61, 481] on button "Settings" at bounding box center [34, 490] width 54 height 18
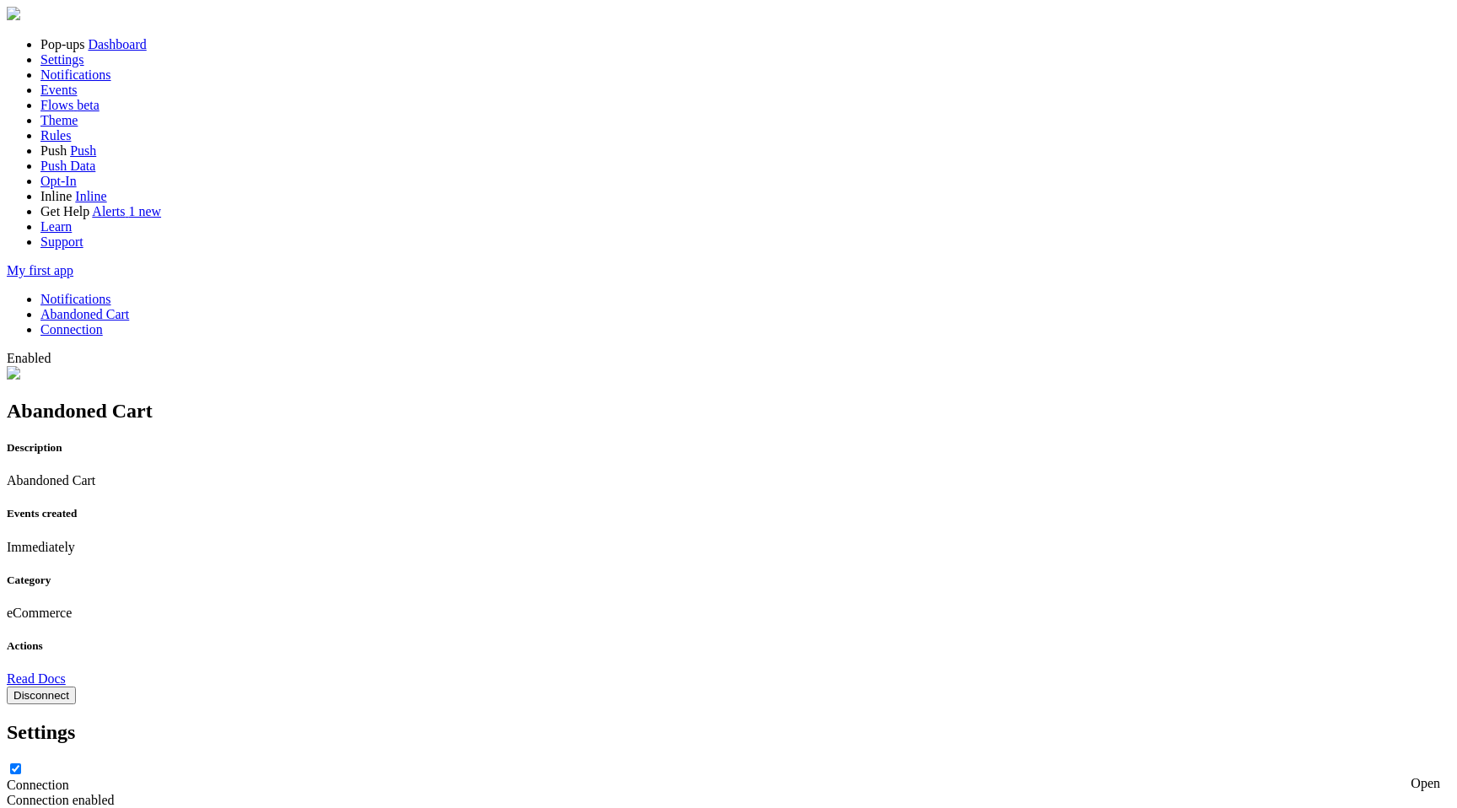
click at [76, 686] on button "Disconnect" at bounding box center [41, 695] width 69 height 18
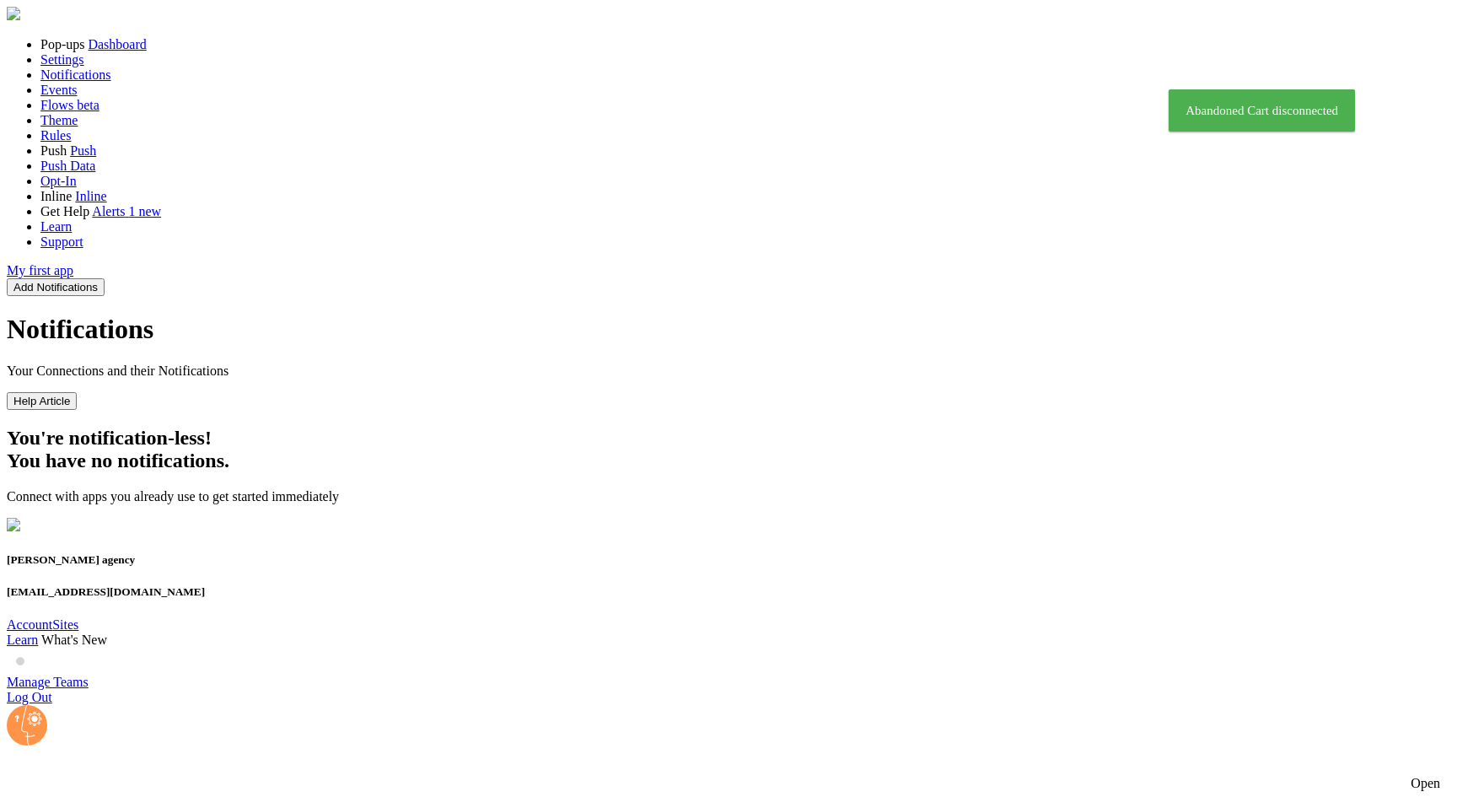
click at [105, 278] on button "Add Notifications" at bounding box center [56, 287] width 98 height 18
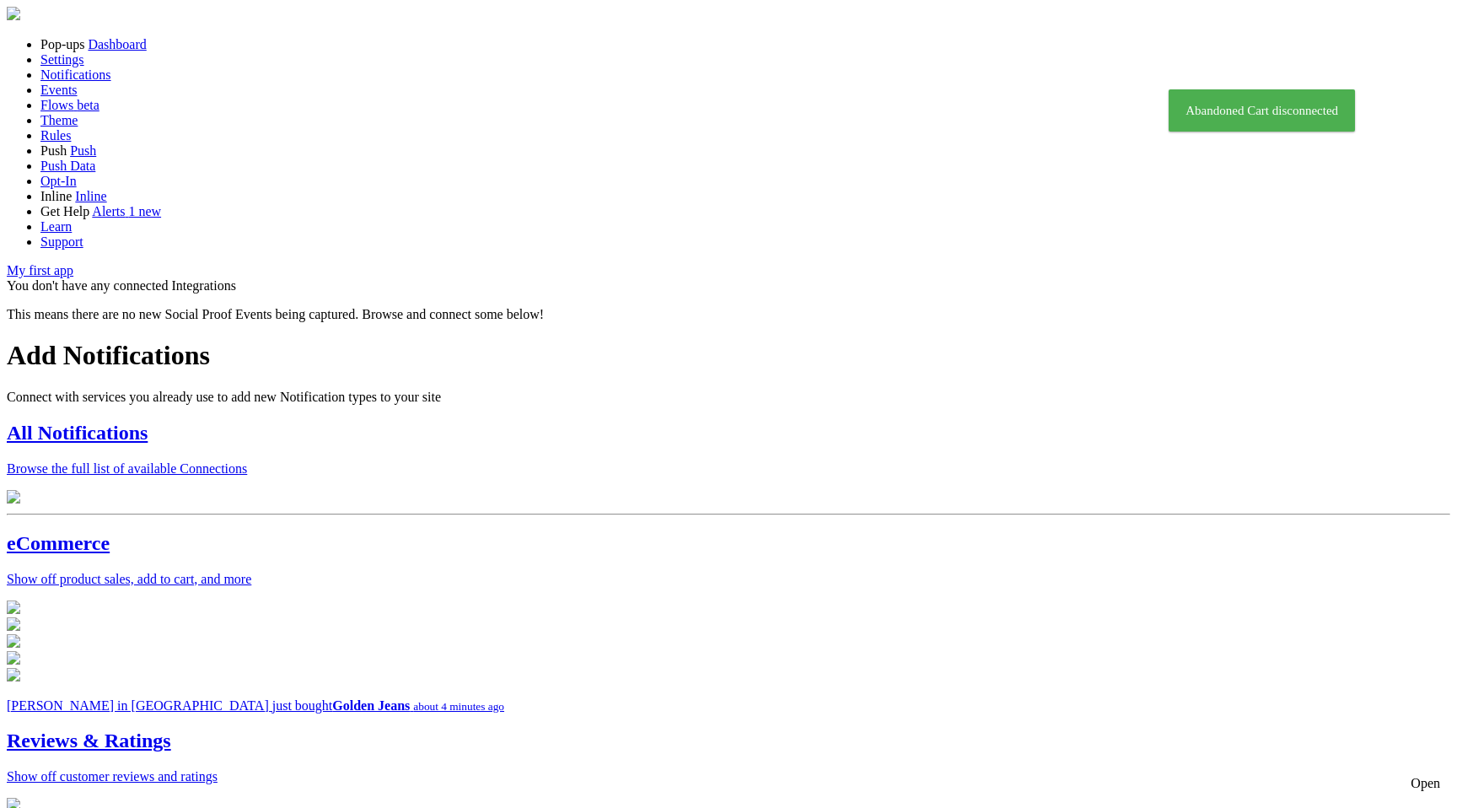
click at [588, 422] on div "All Notifications Browse the full list of available Connections" at bounding box center [728, 449] width 1443 height 55
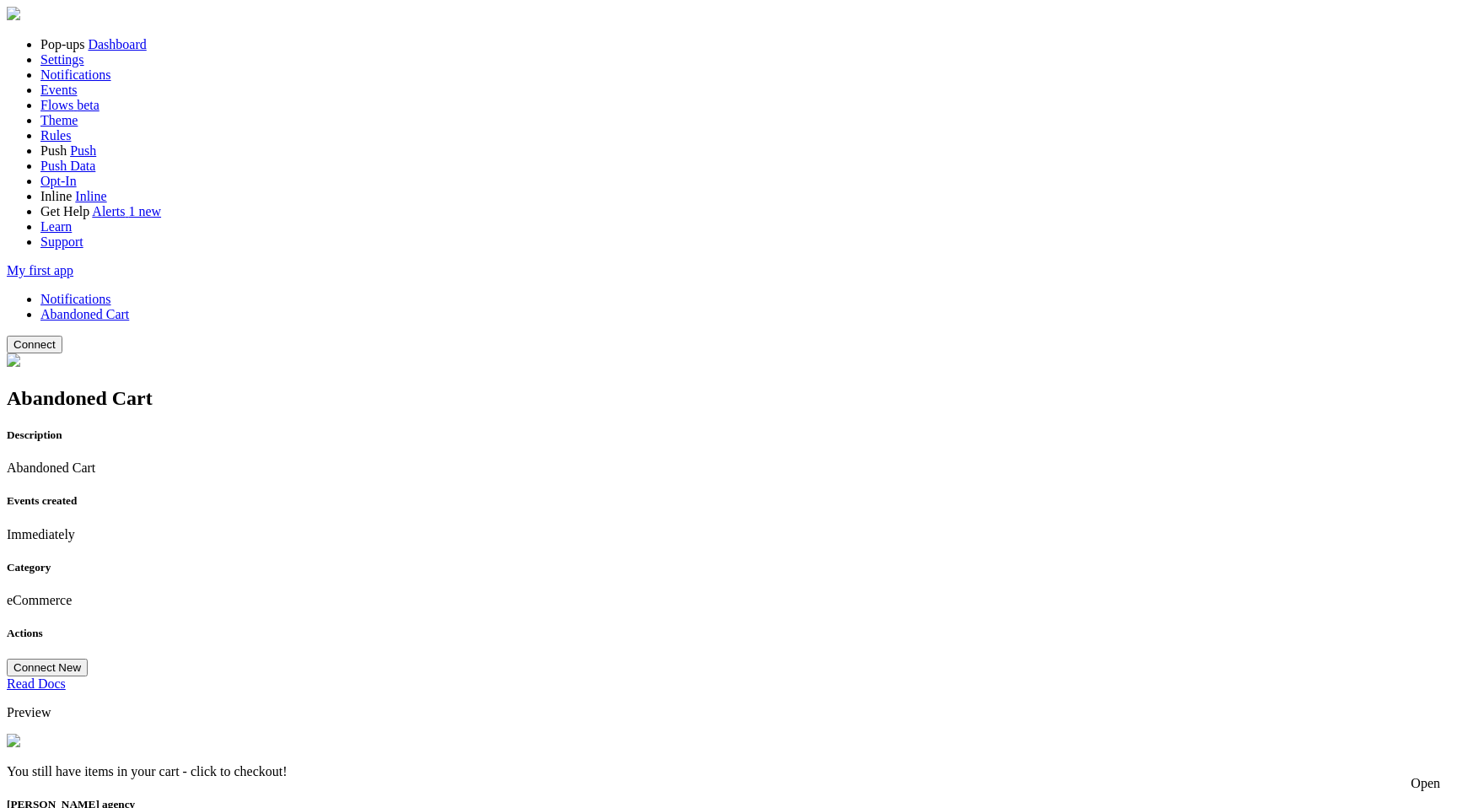
click at [62, 336] on button "Connect" at bounding box center [35, 345] width 56 height 18
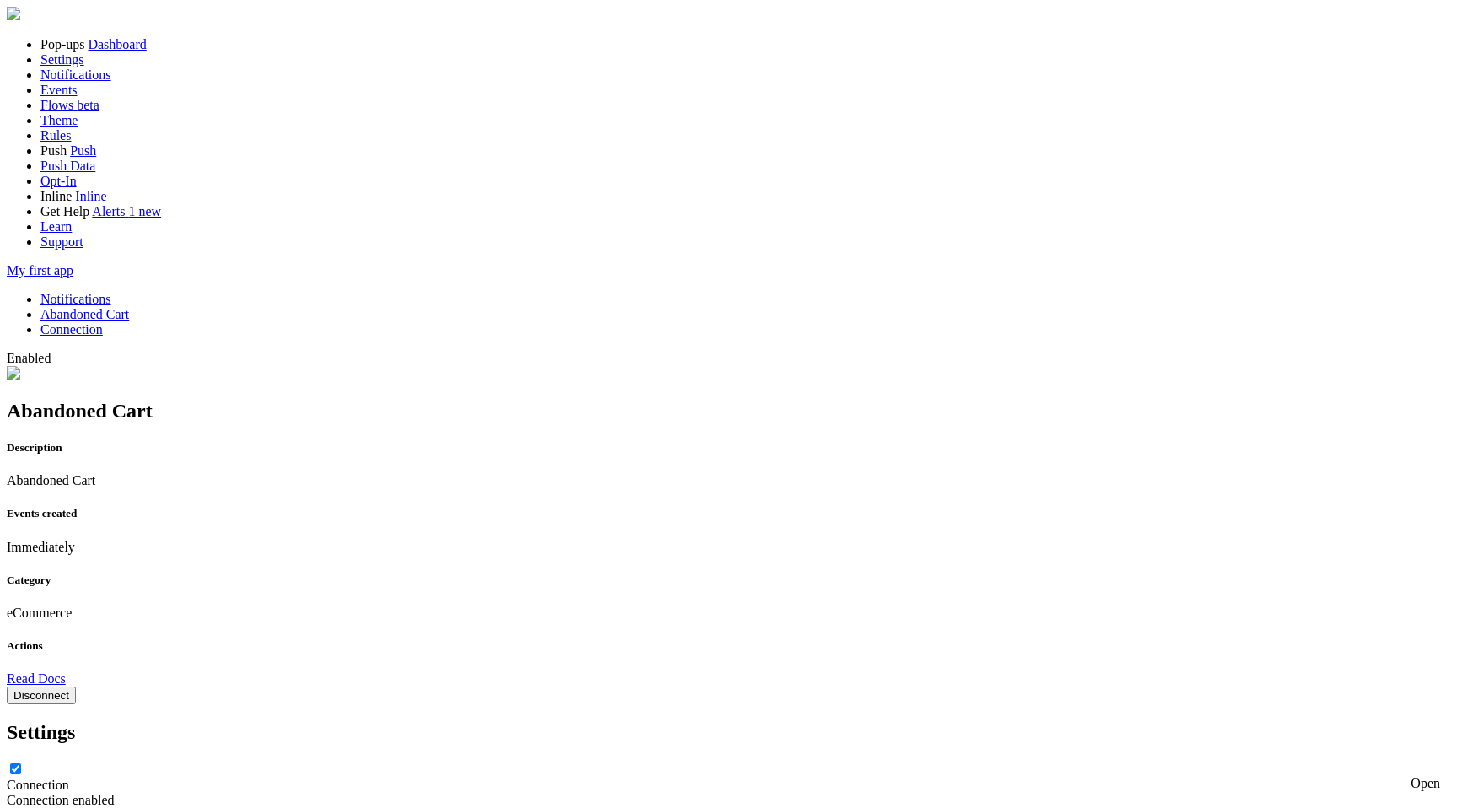
click at [76, 686] on button "Disconnect" at bounding box center [41, 695] width 69 height 18
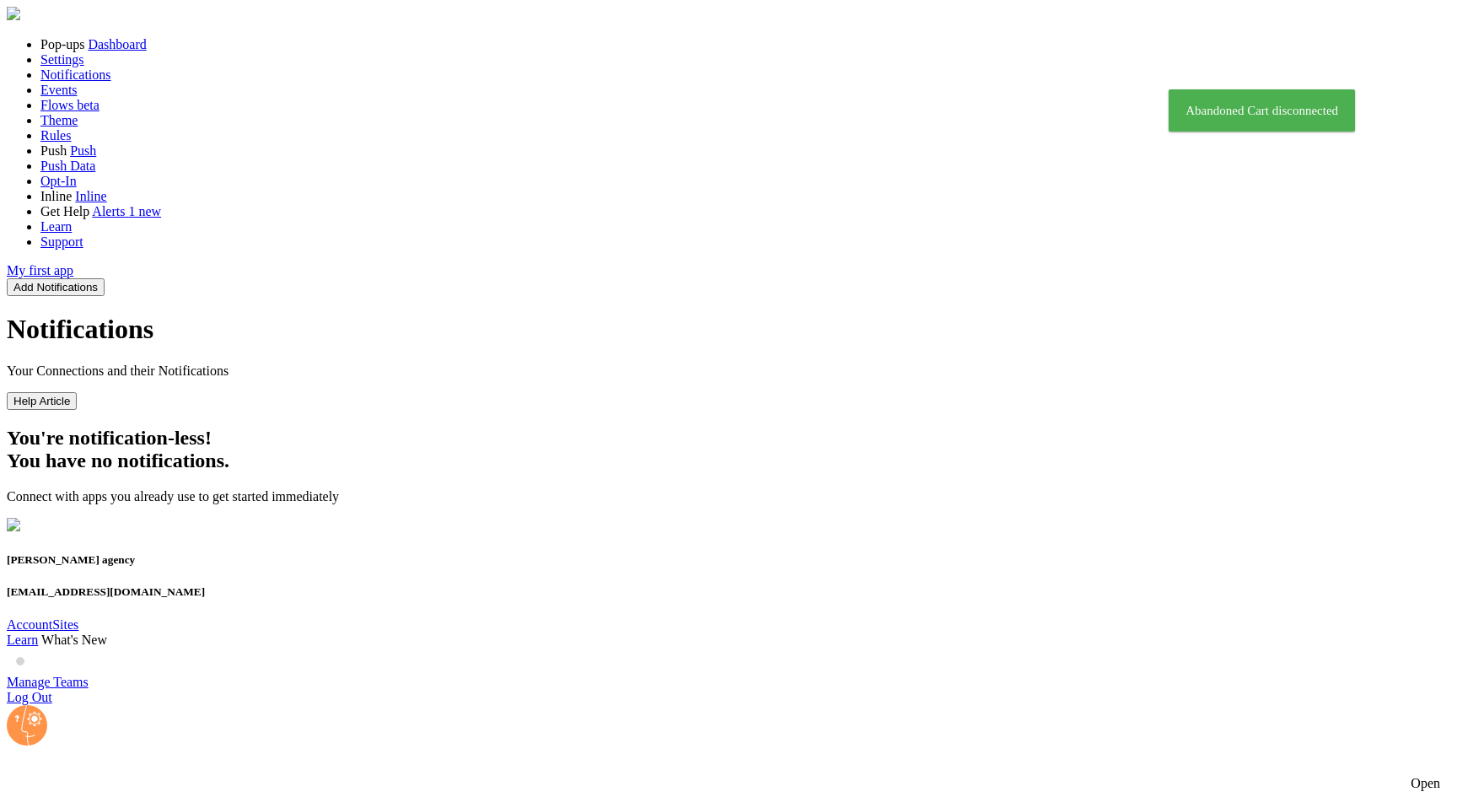
click at [105, 278] on button "Add Notifications" at bounding box center [56, 287] width 98 height 18
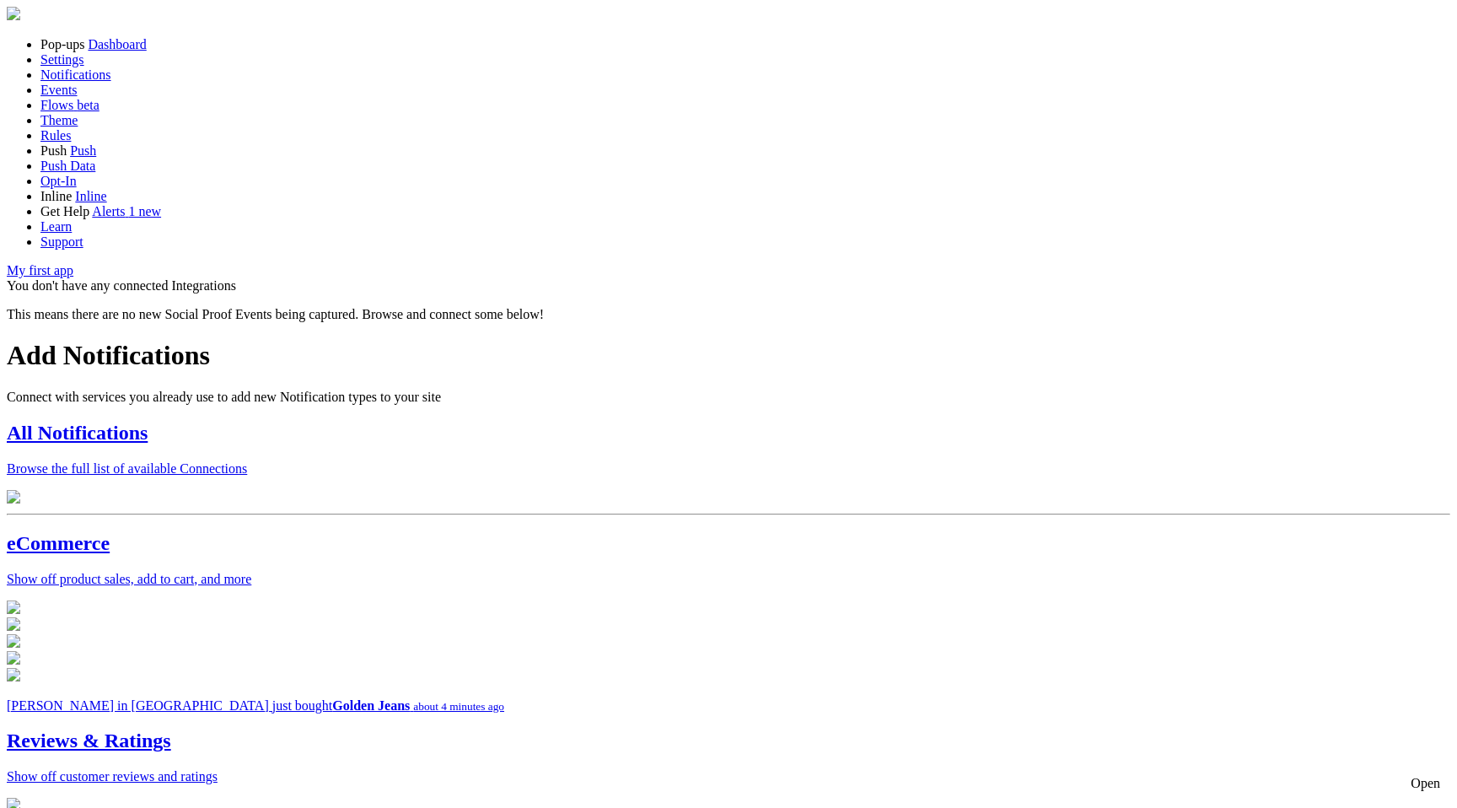
click at [506, 422] on h2 "All Notifications" at bounding box center [728, 433] width 1443 height 23
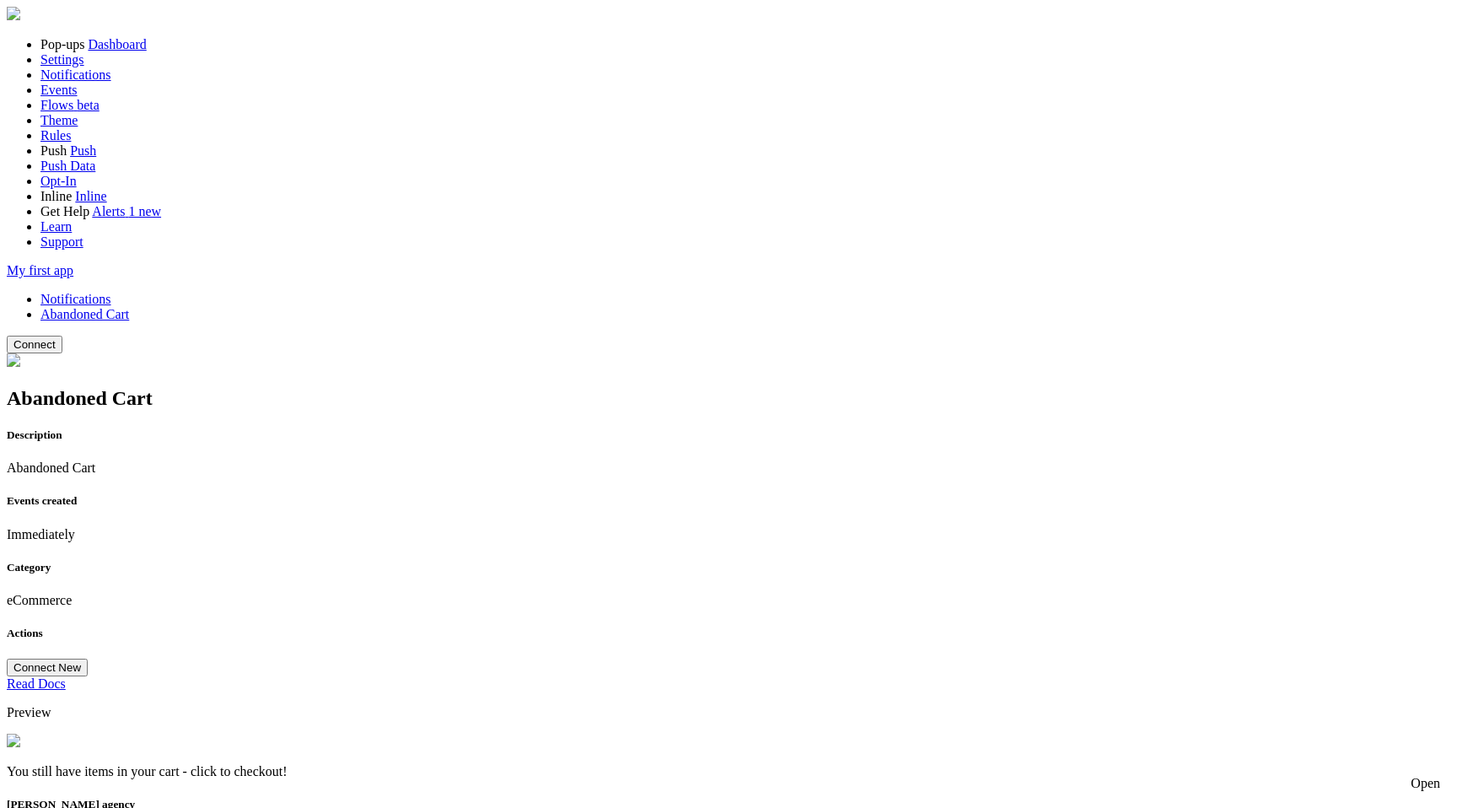
click at [62, 336] on button "Connect" at bounding box center [35, 345] width 56 height 18
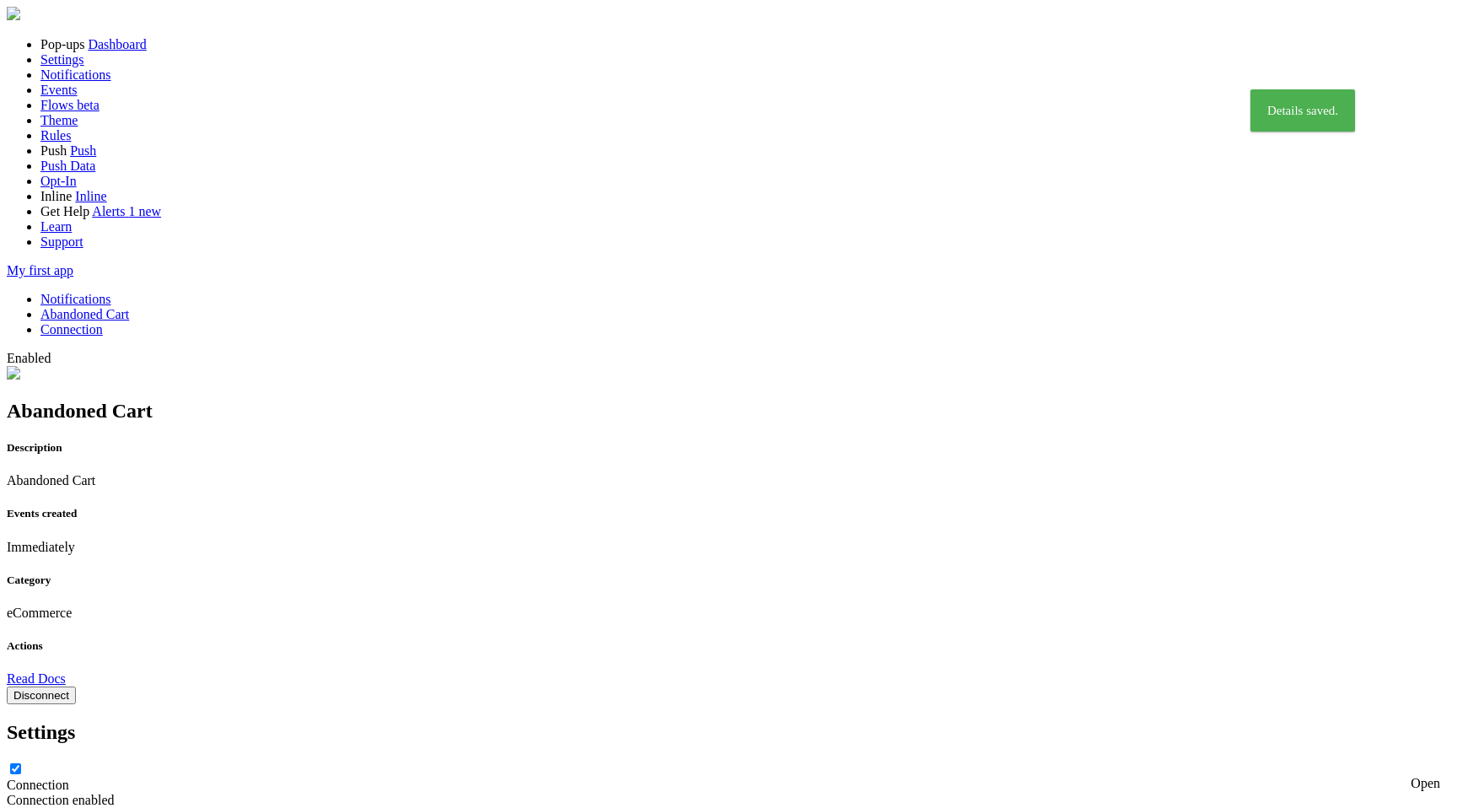
click at [76, 686] on button "Disconnect" at bounding box center [41, 695] width 69 height 18
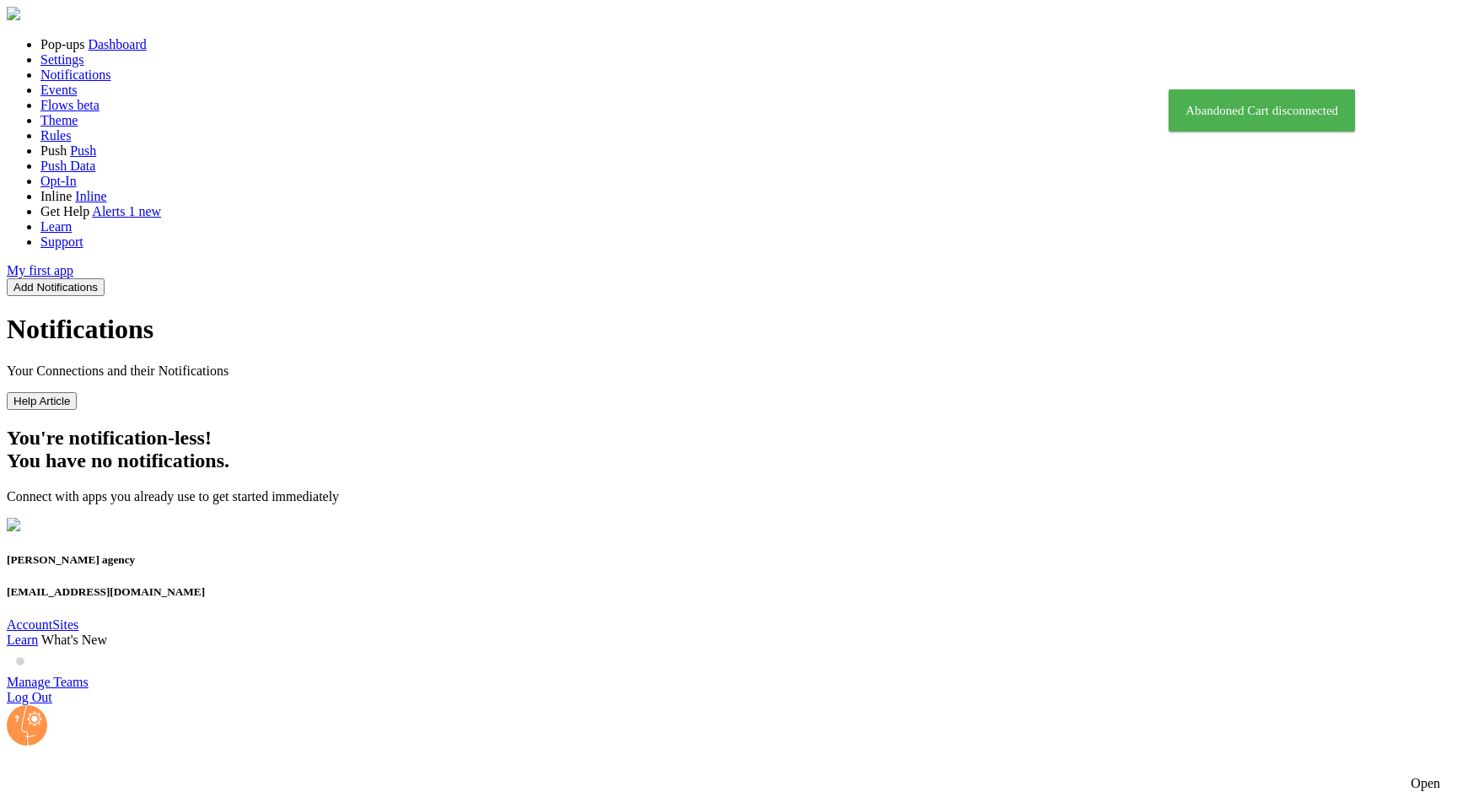
click at [98, 281] on span at bounding box center [98, 287] width 0 height 13
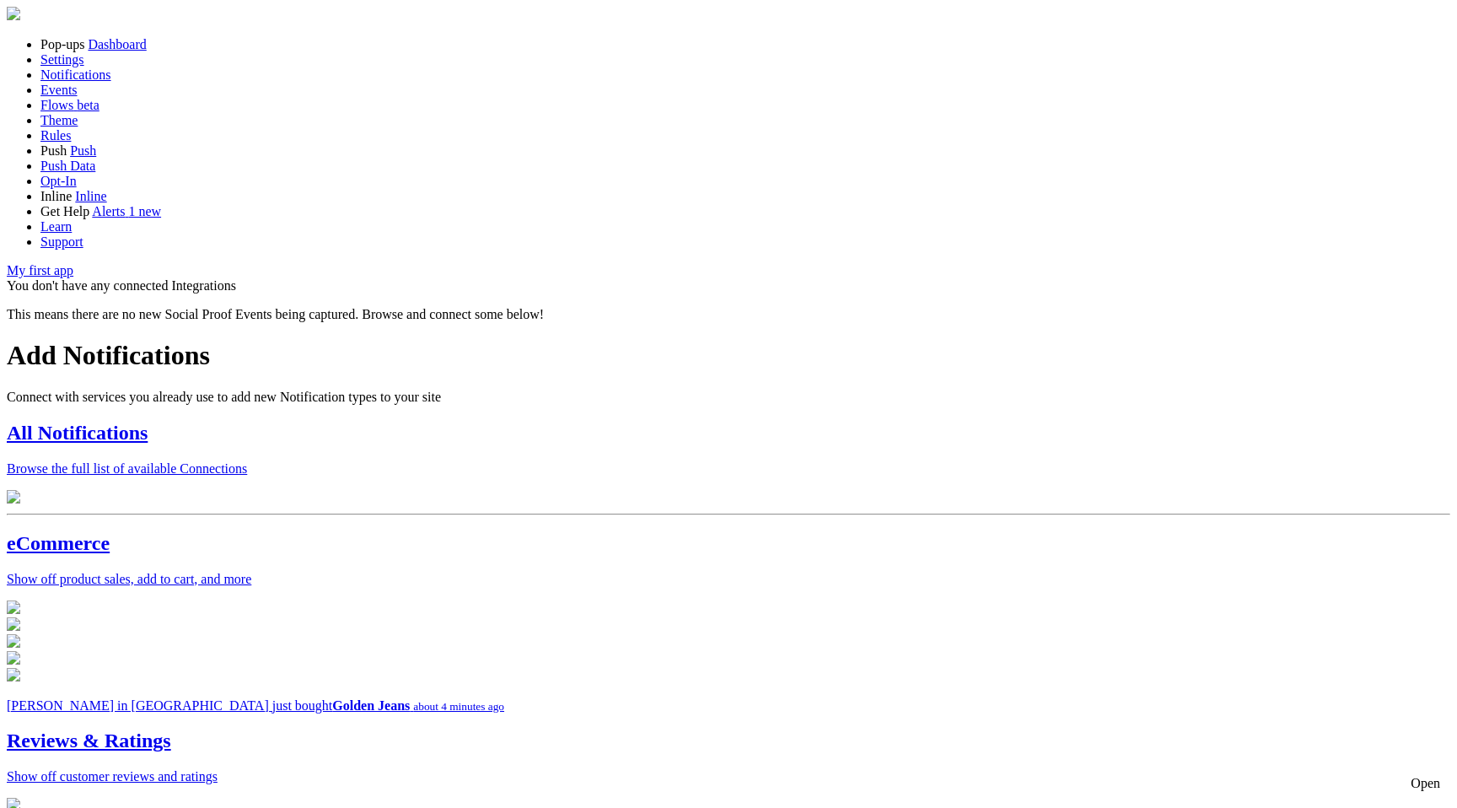
click at [556, 422] on div "All Notifications Browse the full list of available Connections" at bounding box center [728, 449] width 1443 height 55
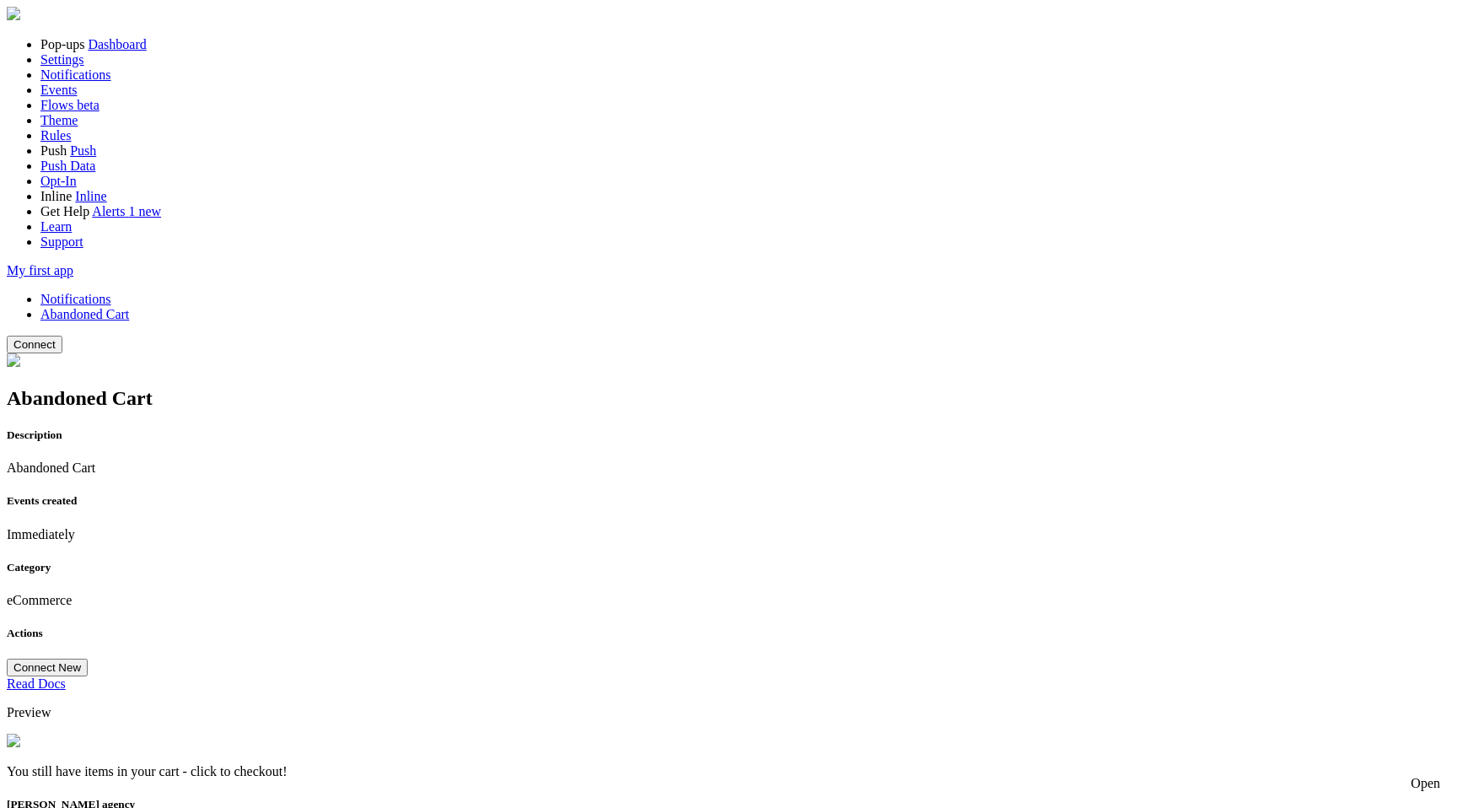
click at [62, 336] on button "Connect" at bounding box center [35, 345] width 56 height 18
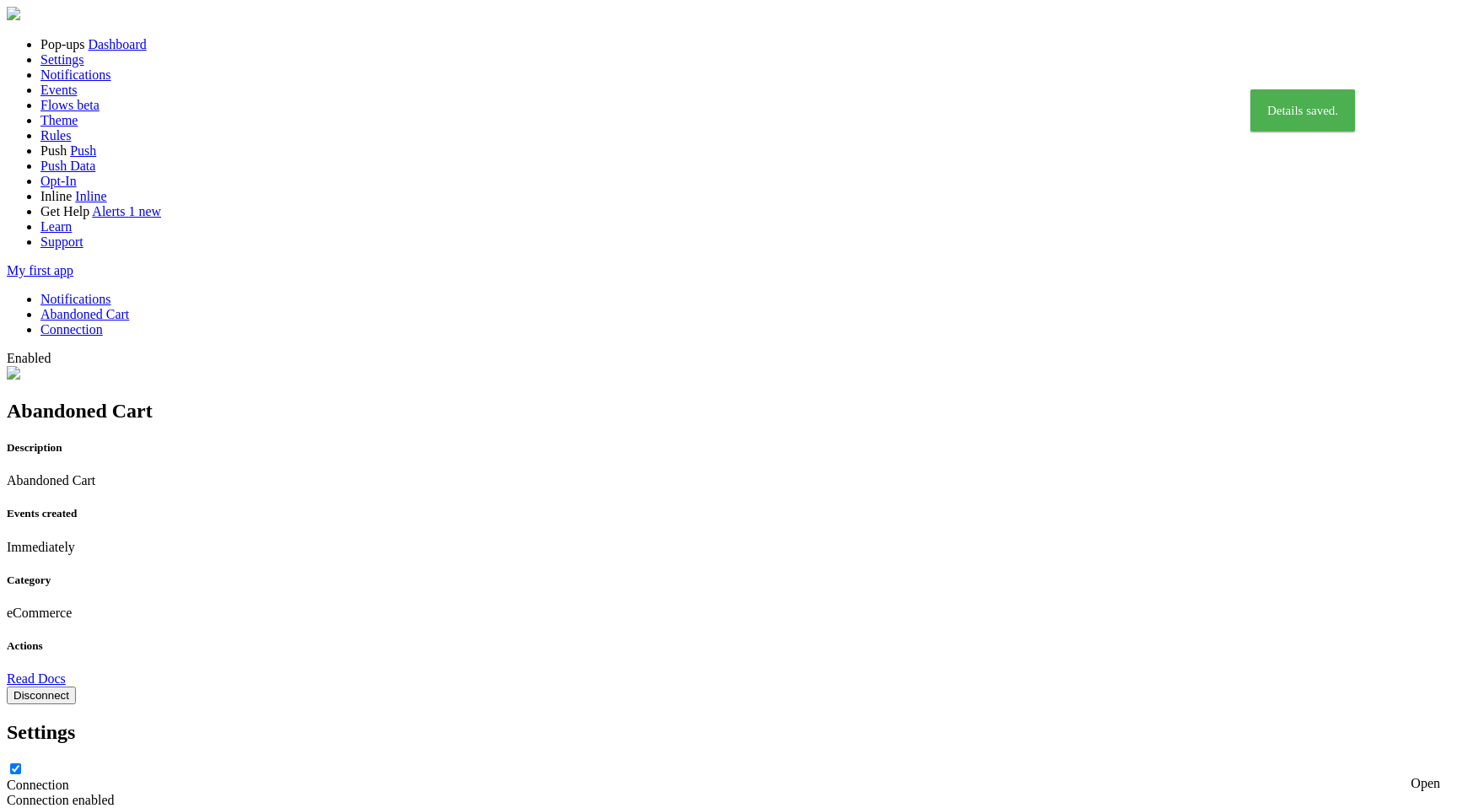
click at [76, 686] on button "Disconnect" at bounding box center [41, 695] width 69 height 18
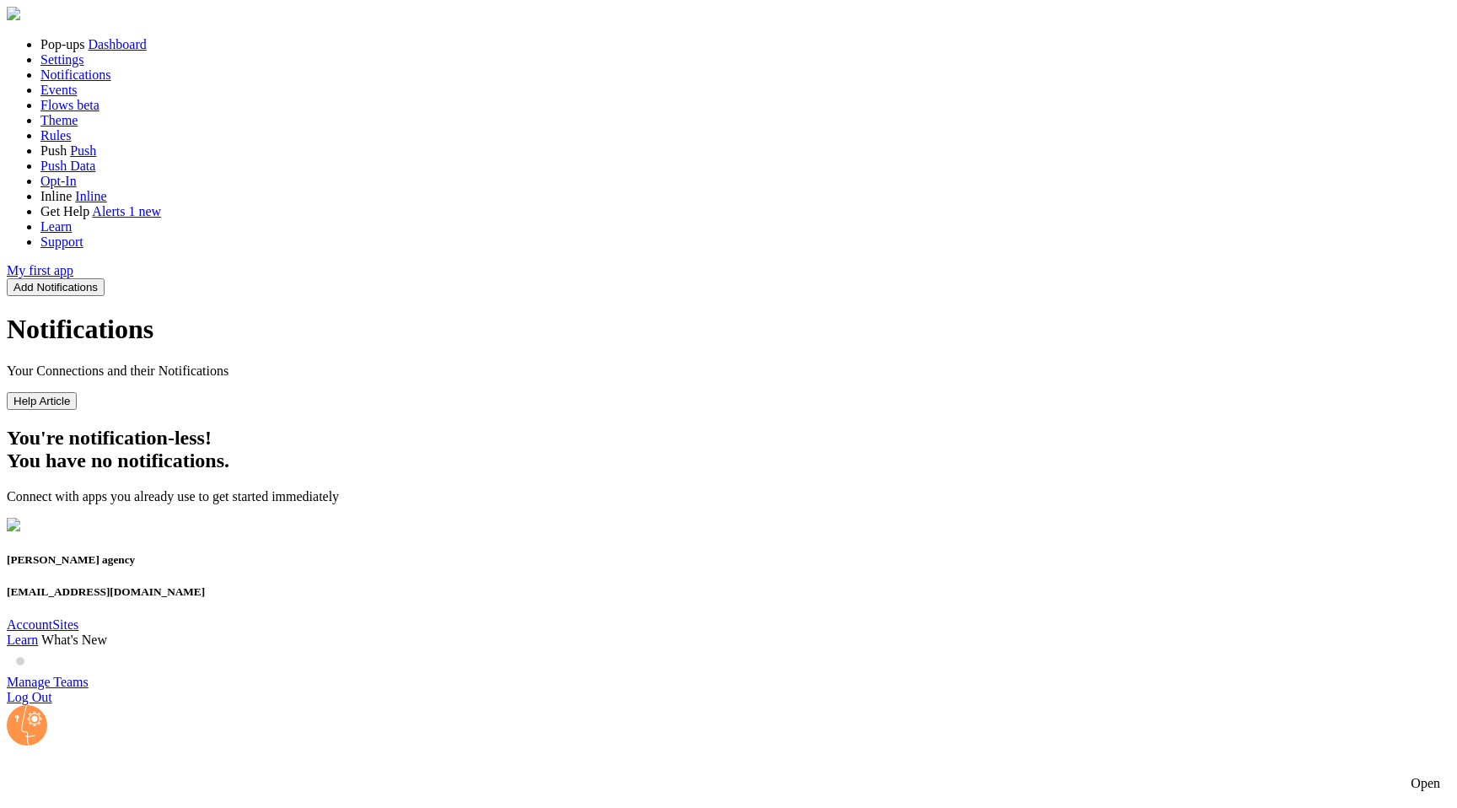
click at [105, 278] on button "Add Notifications" at bounding box center [56, 287] width 98 height 18
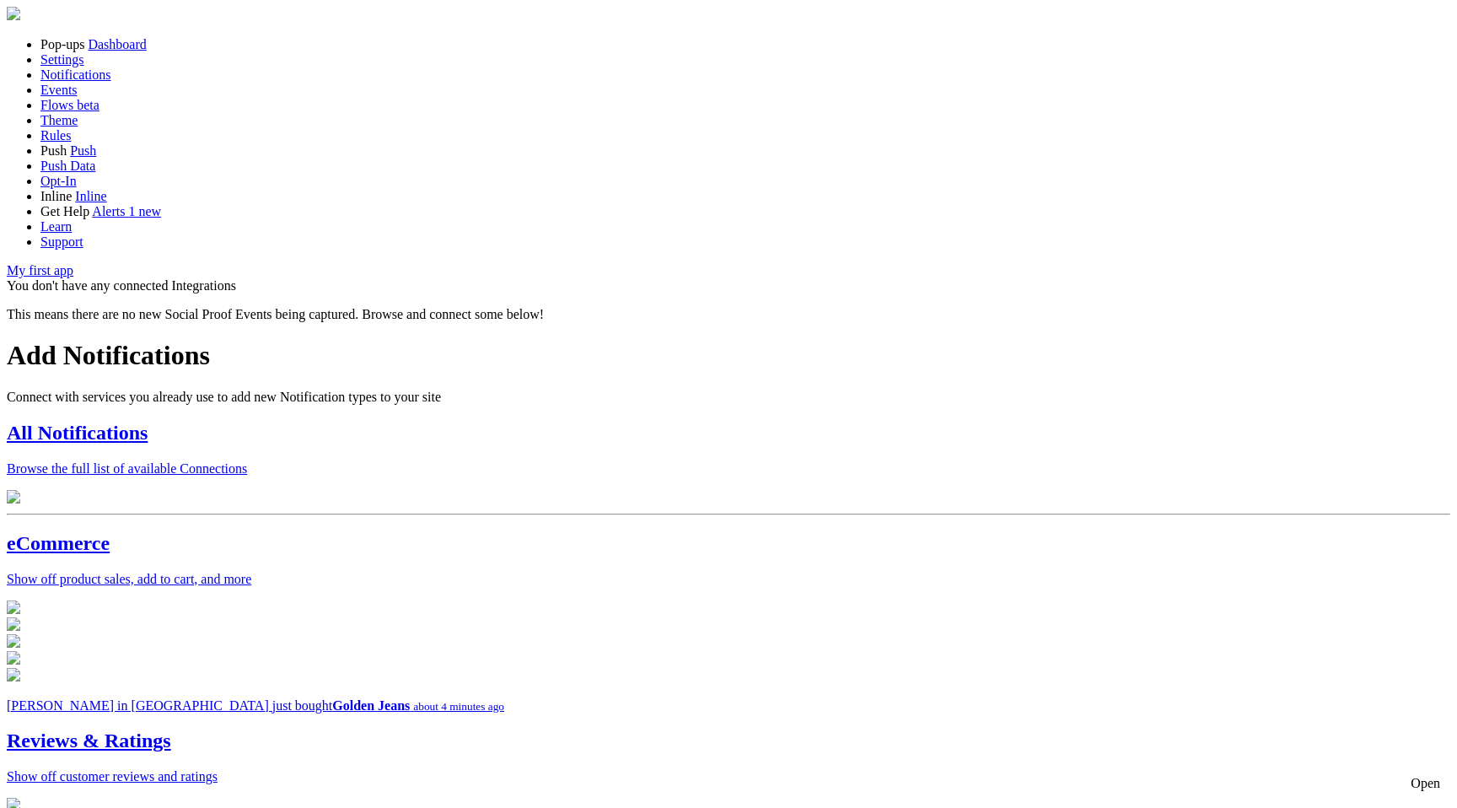
click at [458, 461] on p "Browse the full list of available Connections" at bounding box center [728, 468] width 1443 height 15
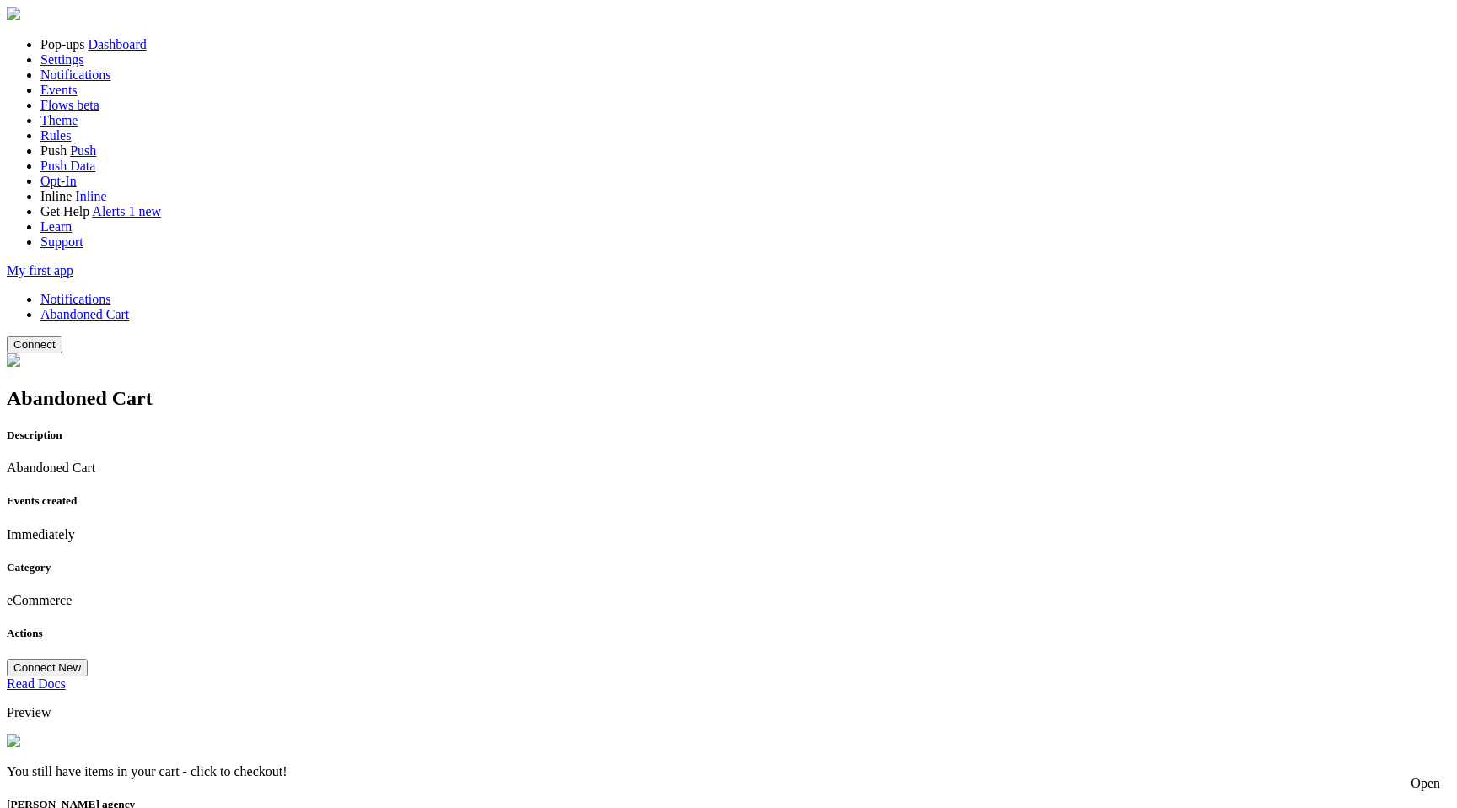
click at [62, 336] on button "Connect" at bounding box center [35, 345] width 56 height 18
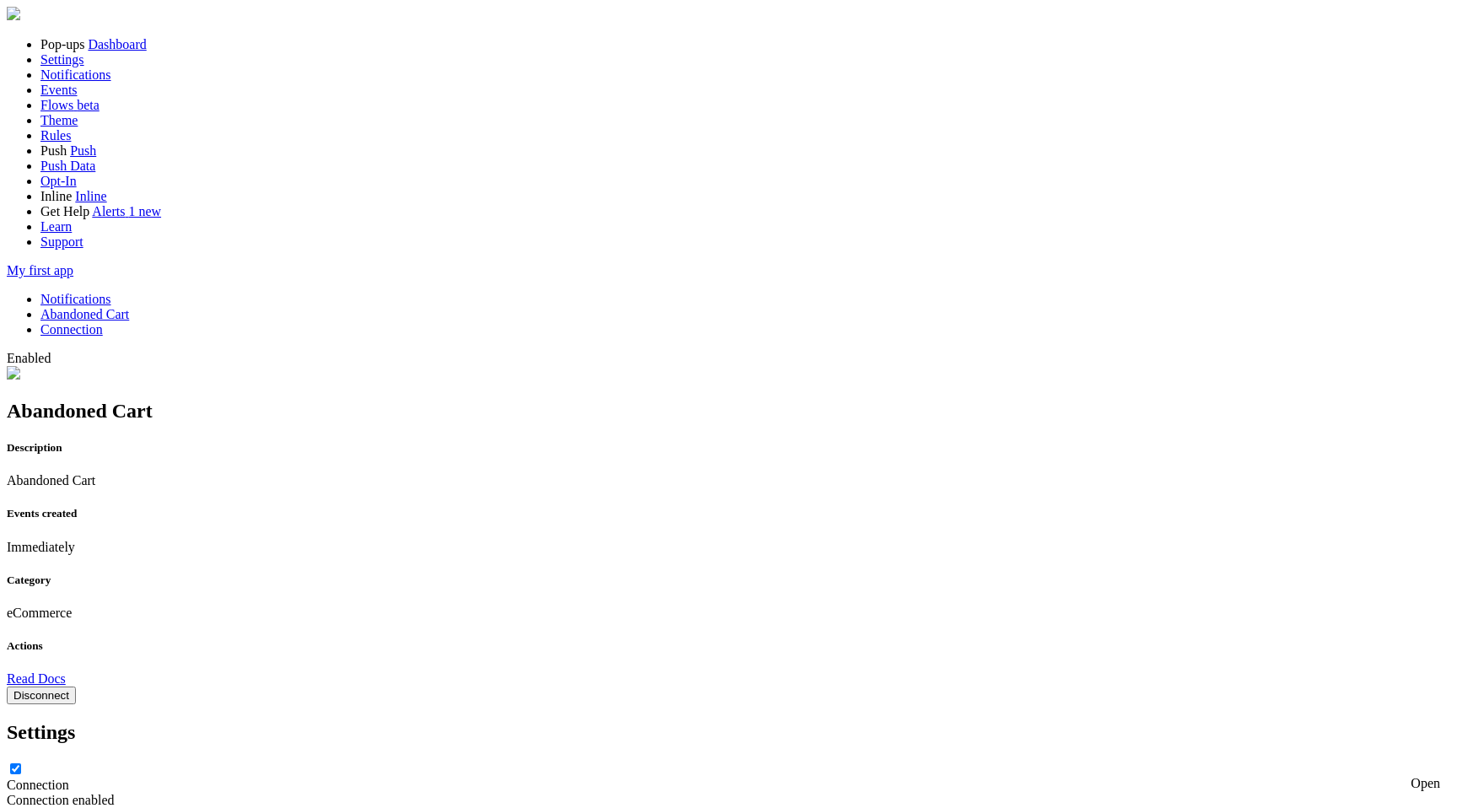
click at [111, 292] on link "Notifications" at bounding box center [75, 299] width 71 height 14
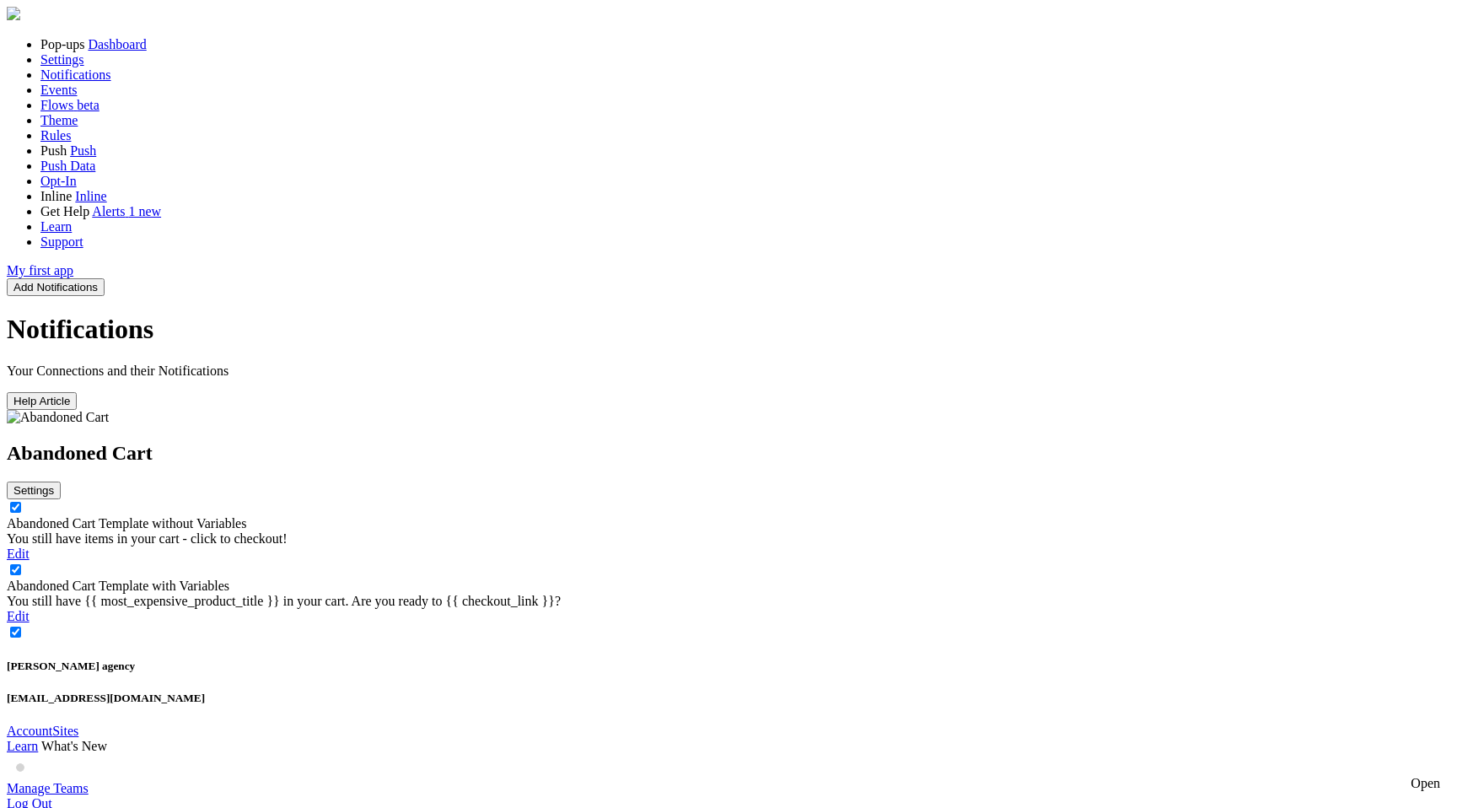
click at [680, 594] on div "You still have {{ most_expensive_product_title }} in your cart. Are you ready t…" at bounding box center [728, 601] width 1443 height 15
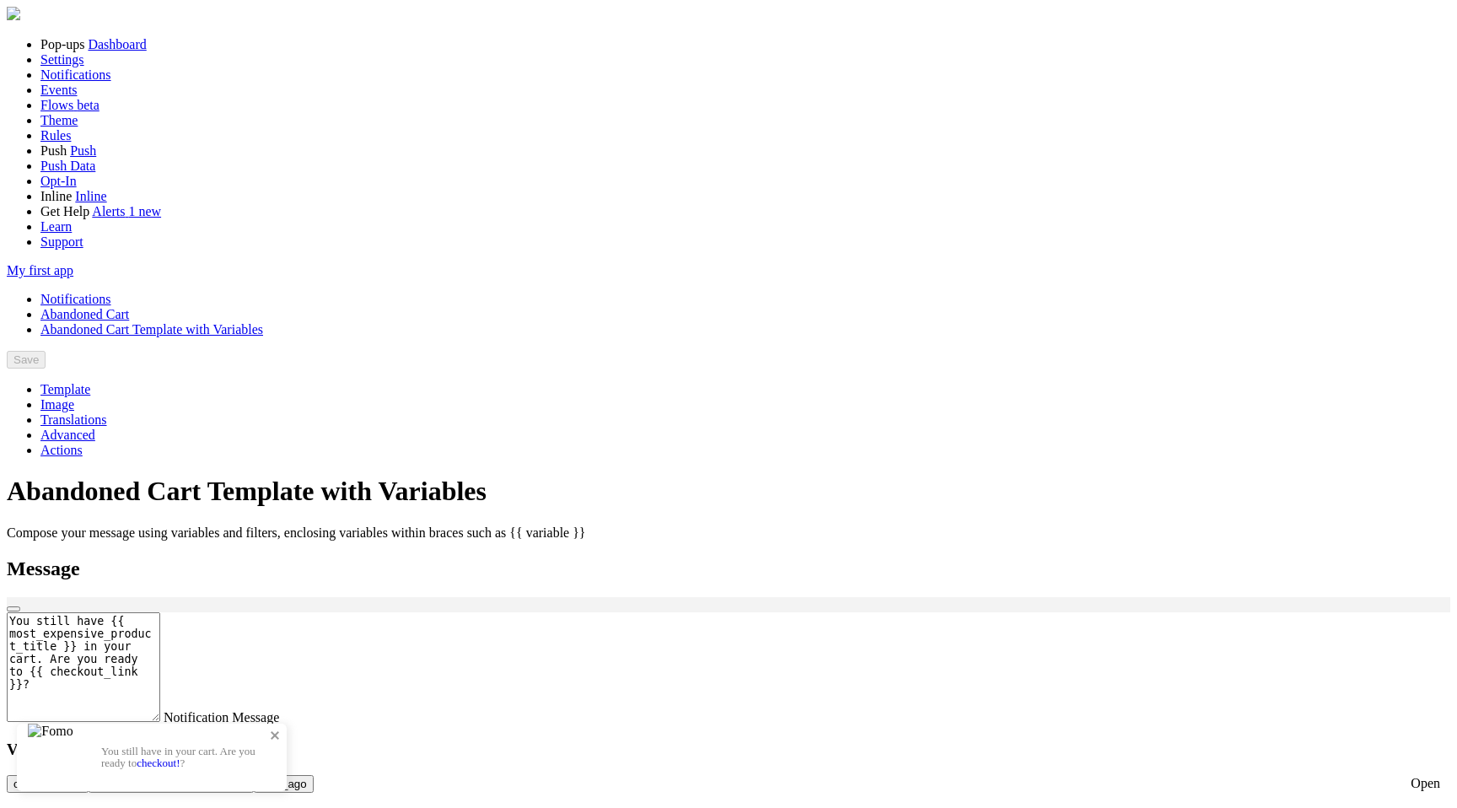
click at [180, 756] on link "checkout!" at bounding box center [158, 762] width 43 height 13
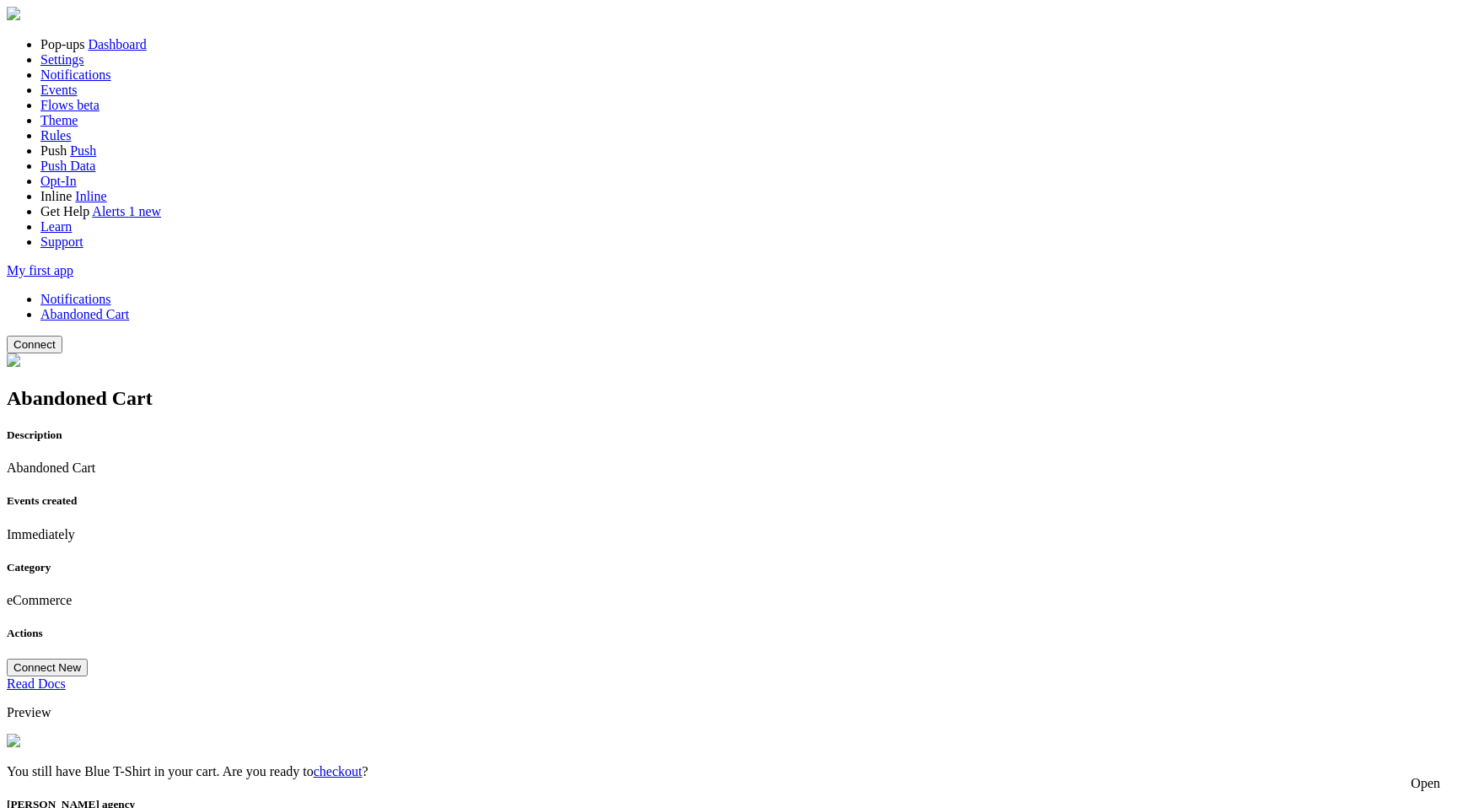
click at [62, 336] on button "Connect" at bounding box center [35, 345] width 56 height 18
